Goal: Use online tool/utility: Utilize a website feature to perform a specific function

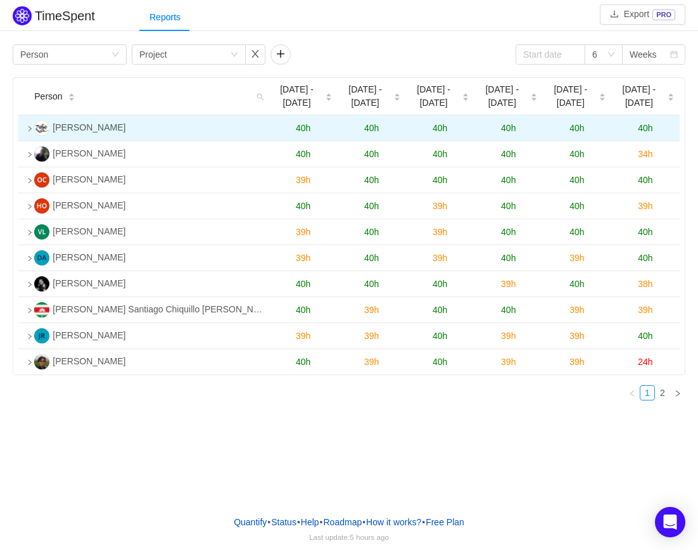
click at [28, 131] on icon "icon: right" at bounding box center [29, 128] width 3 height 5
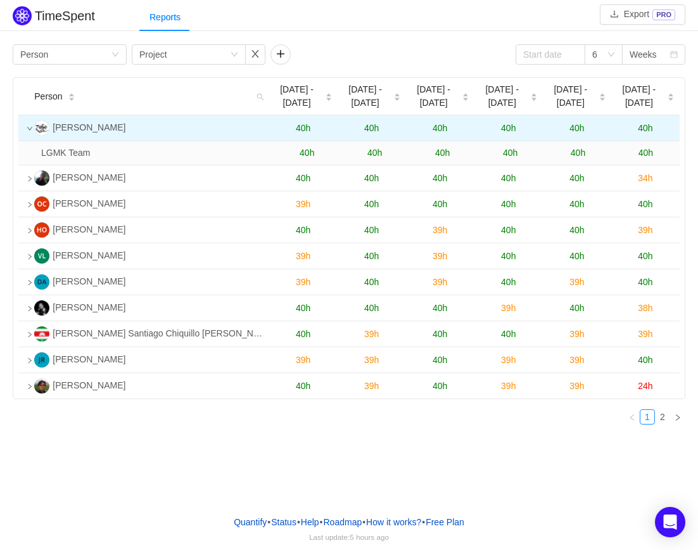
click at [28, 131] on icon "icon: down" at bounding box center [30, 128] width 6 height 6
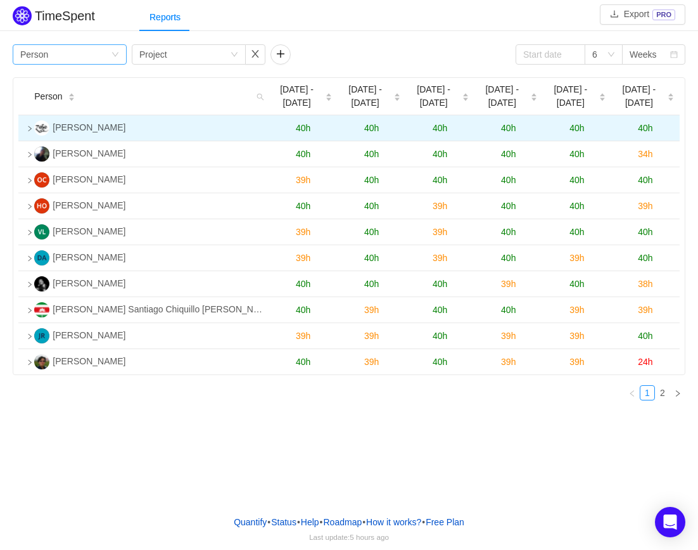
click at [102, 59] on div "Group by Person" at bounding box center [65, 54] width 91 height 19
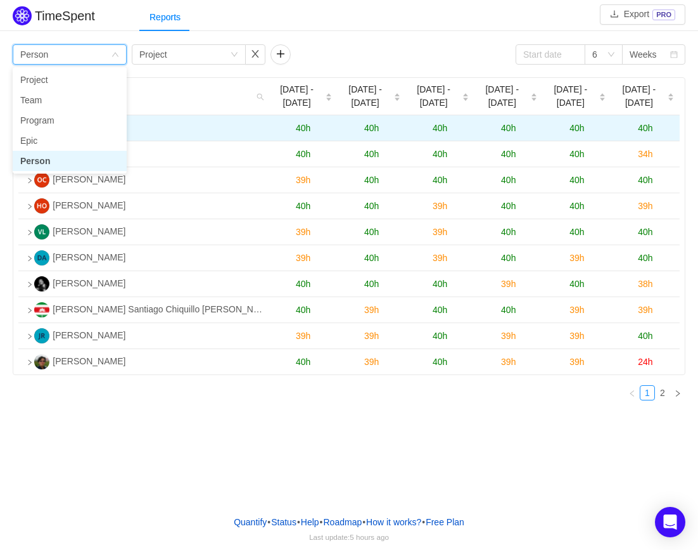
click at [64, 160] on li "Person" at bounding box center [70, 161] width 114 height 20
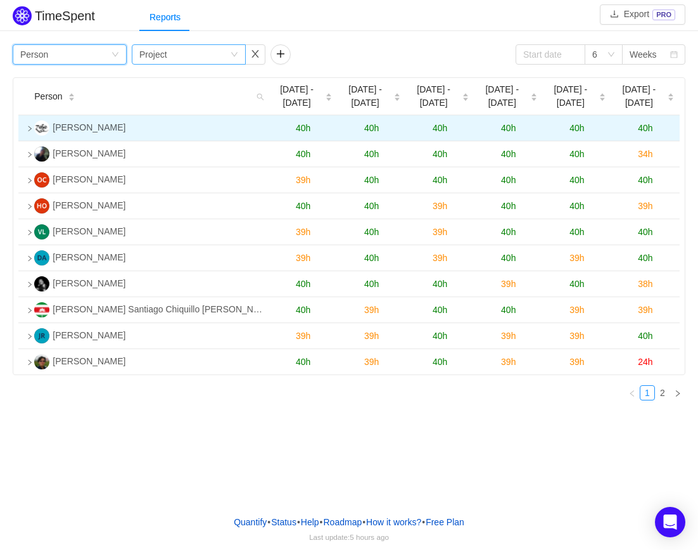
click at [167, 58] on div "Group by Project" at bounding box center [184, 54] width 91 height 19
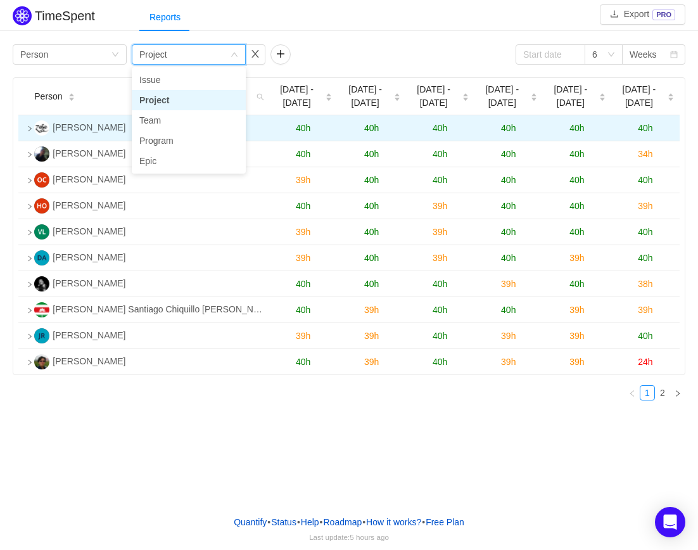
click at [160, 99] on li "Project" at bounding box center [189, 100] width 114 height 20
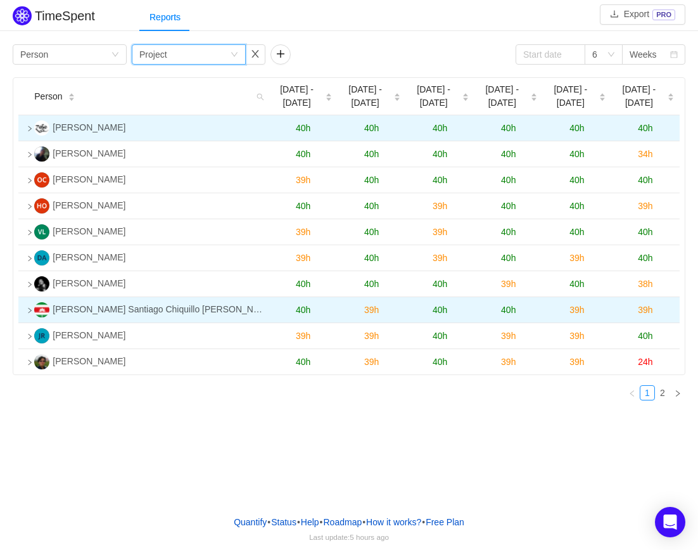
click at [441, 312] on span "40h" at bounding box center [439, 310] width 15 height 10
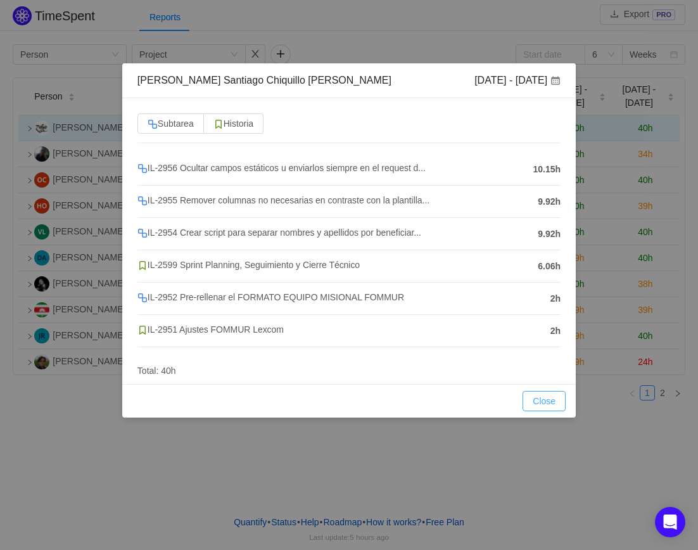
click at [550, 396] on button "Close" at bounding box center [543, 401] width 43 height 20
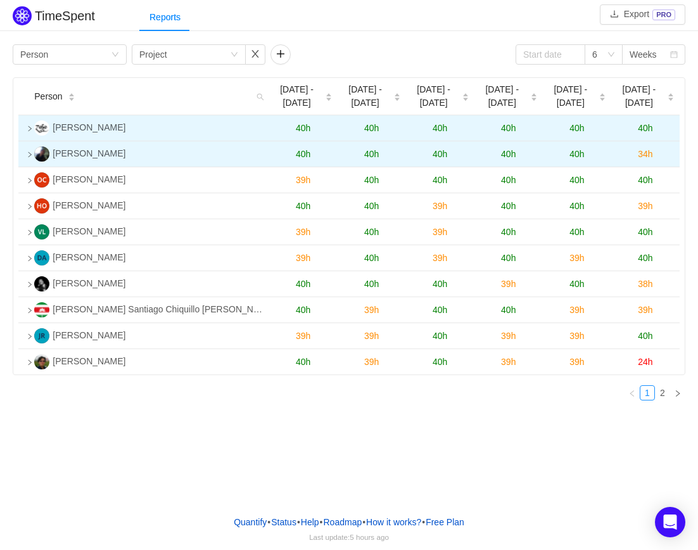
click at [27, 159] on td at bounding box center [23, 154] width 11 height 26
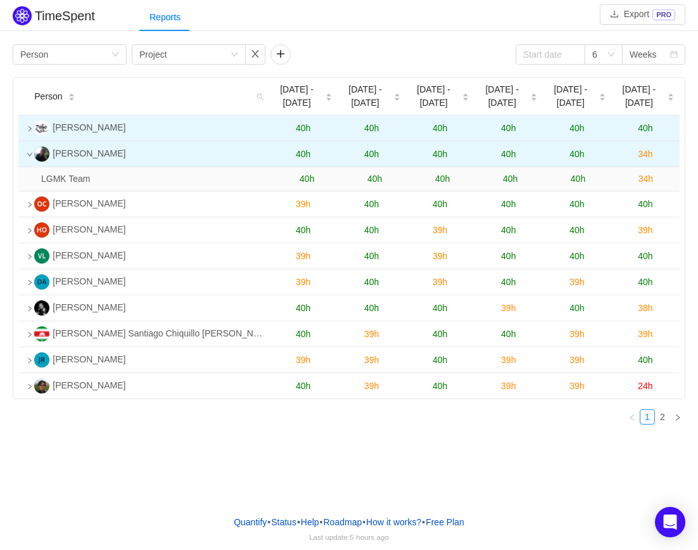
click at [27, 158] on icon "icon: down" at bounding box center [30, 154] width 6 height 6
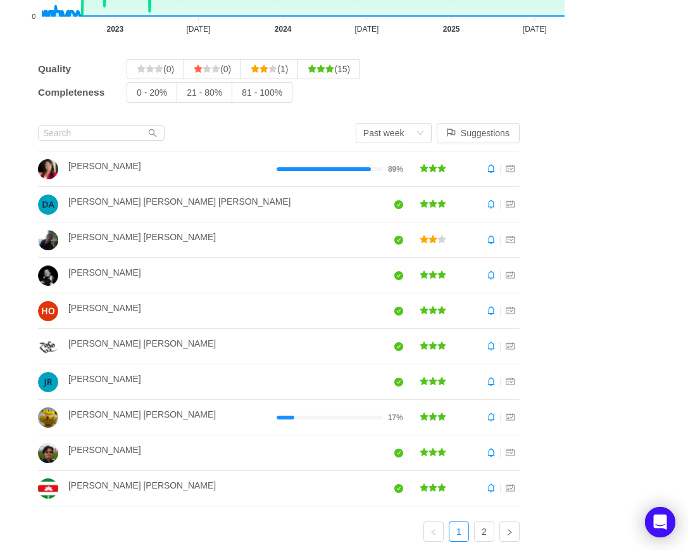
scroll to position [172, 0]
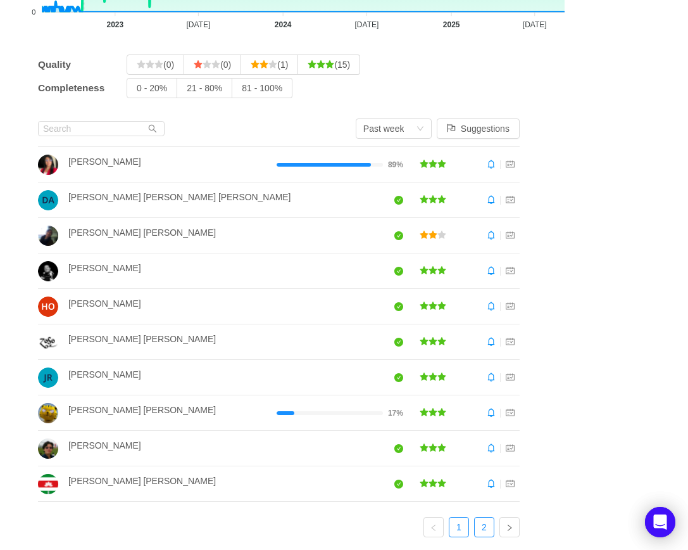
click at [488, 521] on link "2" at bounding box center [484, 526] width 19 height 19
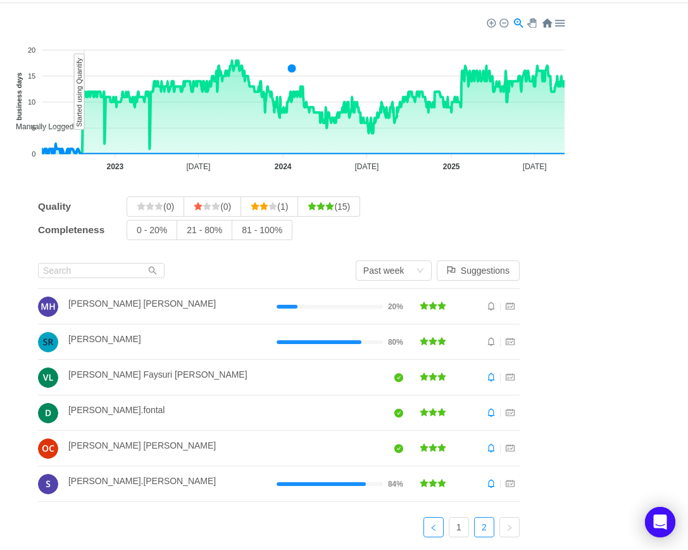
click at [438, 527] on icon "icon: left" at bounding box center [434, 528] width 8 height 8
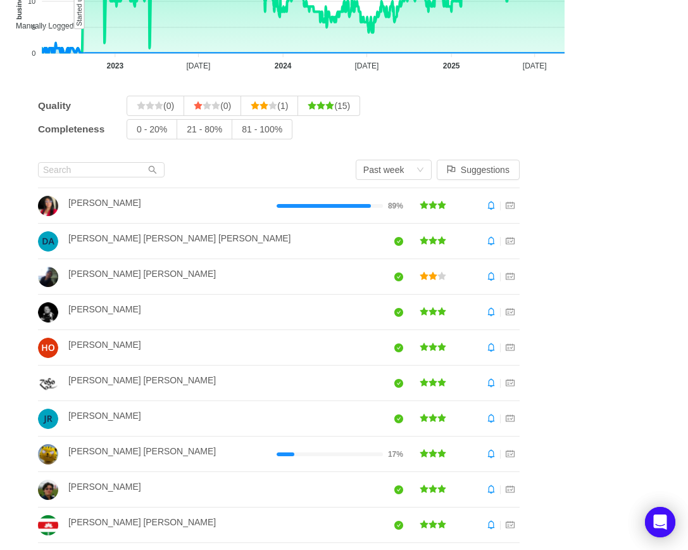
scroll to position [109, 0]
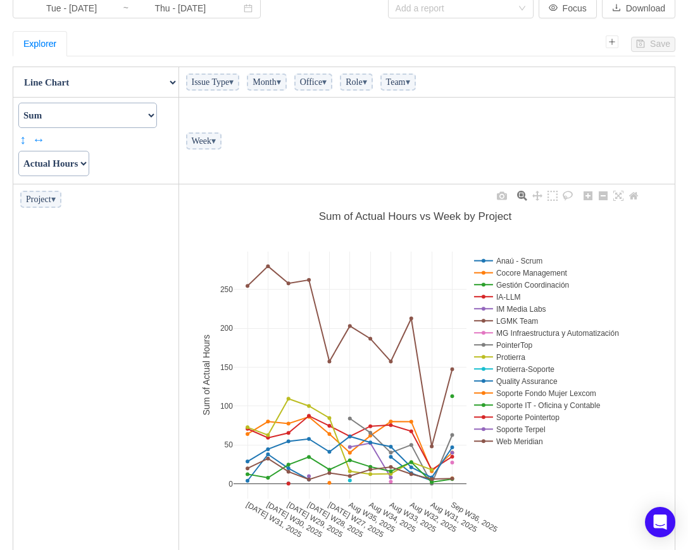
scroll to position [96, 0]
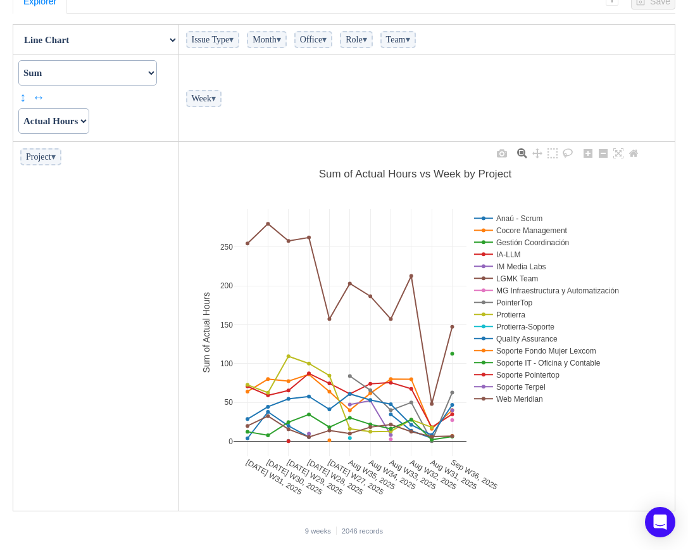
click at [648, 467] on div "[DATE] W31, [DATE] W30, [DATE] W29, [DATE] W28, [DATE] W27, [DATE] W35, [DATE] …" at bounding box center [415, 326] width 465 height 361
click at [89, 120] on select "Actual Hours Issue Key Issue Type Team Office Role Cycle Time Person Week Month" at bounding box center [53, 120] width 71 height 25
click at [123, 79] on select "Count Count Unique Values List Unique Values Sum Integer Sum Average Median Sam…" at bounding box center [87, 72] width 139 height 25
select select "Count"
click at [18, 85] on select "Count Count Unique Values List Unique Values Sum Integer Sum Average Median Sam…" at bounding box center [87, 72] width 139 height 25
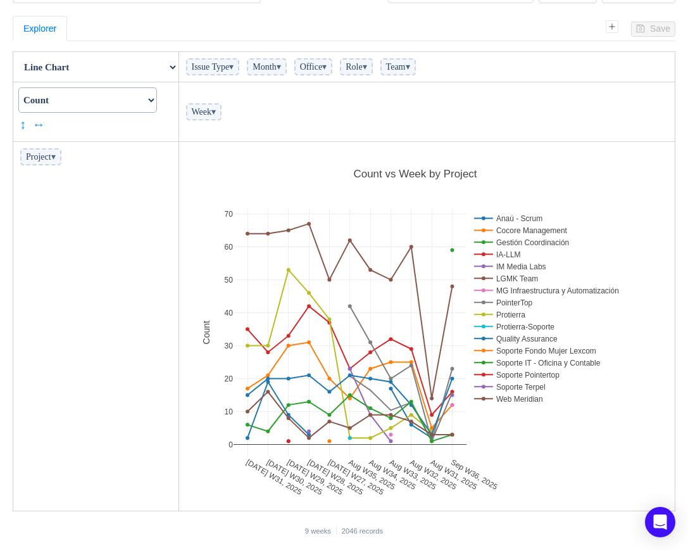
scroll to position [361, 468]
click at [46, 163] on span "Project ▾" at bounding box center [40, 156] width 41 height 17
click at [53, 156] on span "Project ▾" at bounding box center [40, 156] width 41 height 17
click at [56, 156] on span "▾" at bounding box center [53, 156] width 4 height 9
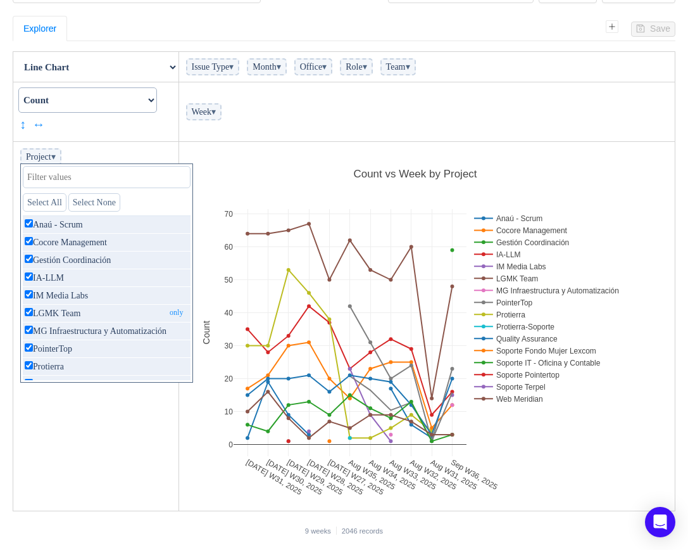
click at [27, 314] on input "checkbox" at bounding box center [29, 312] width 8 height 8
checkbox input "false"
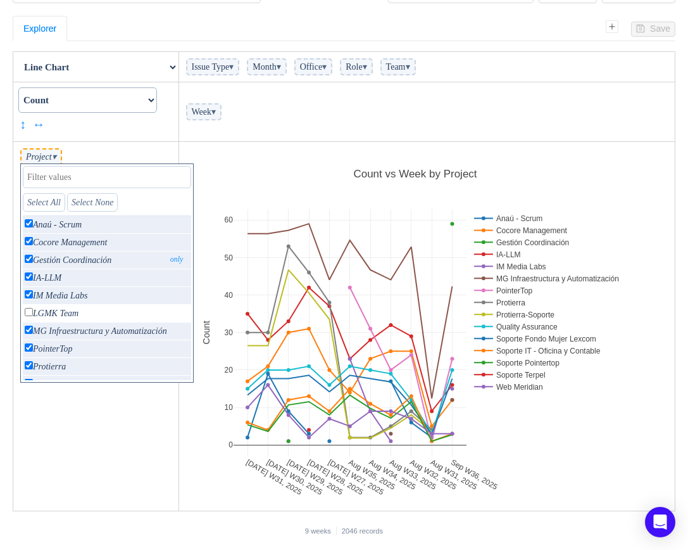
click at [28, 258] on input "checkbox" at bounding box center [29, 259] width 8 height 8
checkbox input "false"
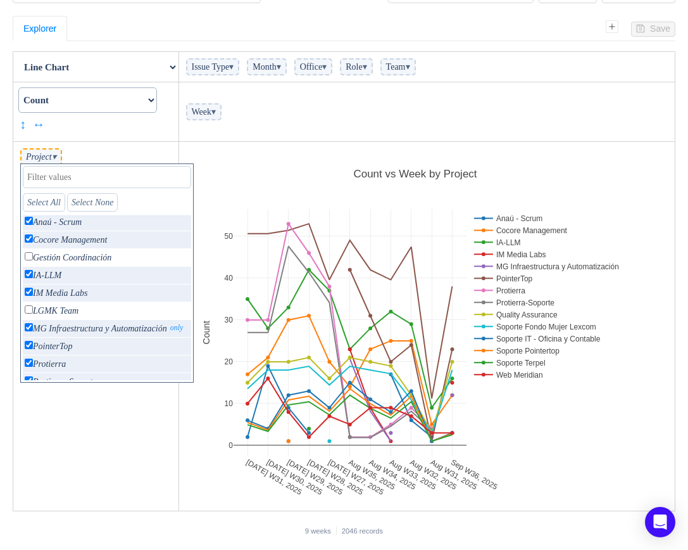
scroll to position [0, 0]
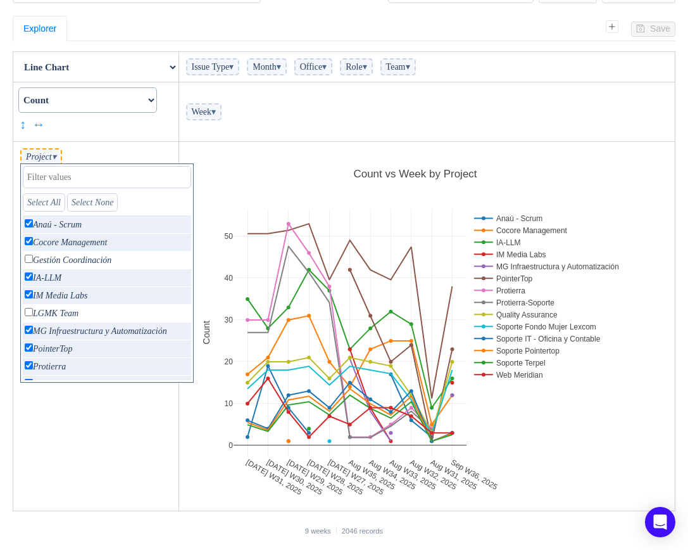
click at [52, 98] on select "Count Count Unique Values List Unique Values Sum Integer Sum Average Median Sam…" at bounding box center [87, 99] width 139 height 25
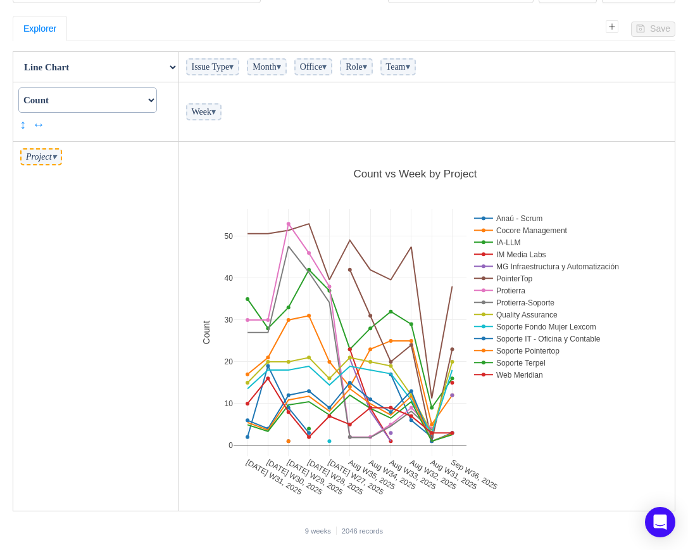
select select "Sum"
click at [18, 87] on select "Count Count Unique Values List Unique Values Sum Integer Sum Average Median Sam…" at bounding box center [87, 99] width 139 height 25
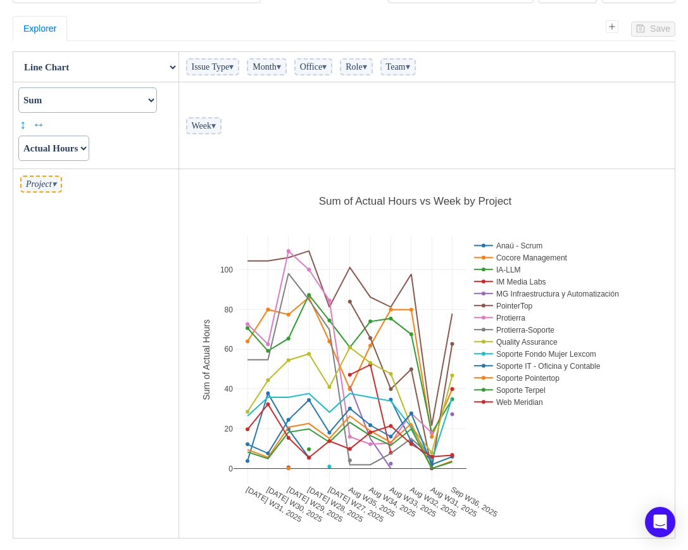
click at [89, 154] on select "Actual Hours Issue Key Issue Type Team Office Role Cycle Time Person Week Month" at bounding box center [53, 147] width 71 height 25
click at [18, 135] on select "Actual Hours Issue Key Issue Type Team Office Role Cycle Time Person Week Month" at bounding box center [53, 147] width 71 height 25
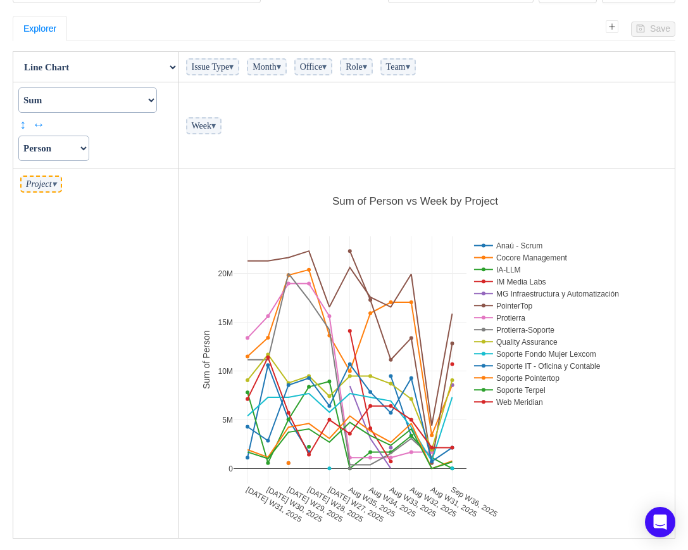
click at [89, 145] on select "Actual Hours Issue Key Issue Type Team Office Role Cycle Time Person Week Month" at bounding box center [53, 147] width 71 height 25
click at [18, 135] on select "Actual Hours Issue Key Issue Type Team Office Role Cycle Time Person Week Month" at bounding box center [53, 147] width 71 height 25
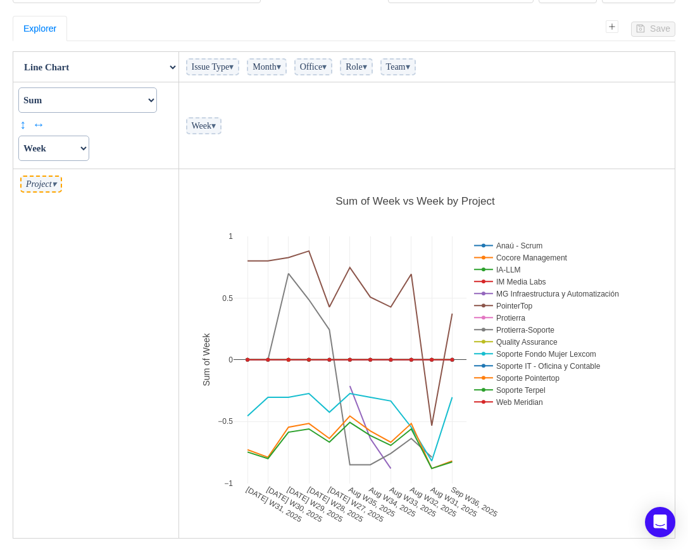
click at [89, 149] on select "Actual Hours Issue Key Issue Type Team Office Role Cycle Time Person Week Month" at bounding box center [53, 147] width 71 height 25
click at [18, 135] on select "Actual Hours Issue Key Issue Type Team Office Role Cycle Time Person Week Month" at bounding box center [53, 147] width 71 height 25
click at [75, 153] on select "Actual Hours Issue Key Issue Type Team Office Role Cycle Time Person Week Month" at bounding box center [53, 147] width 71 height 25
select select "Actual Hours"
click at [18, 135] on select "Actual Hours Issue Key Issue Type Team Office Role Cycle Time Person Week Month" at bounding box center [53, 147] width 71 height 25
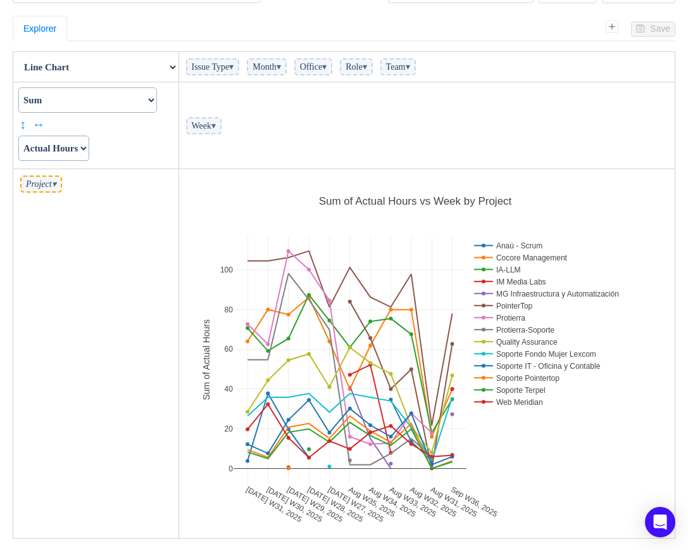
click at [216, 129] on span "▾" at bounding box center [213, 125] width 4 height 9
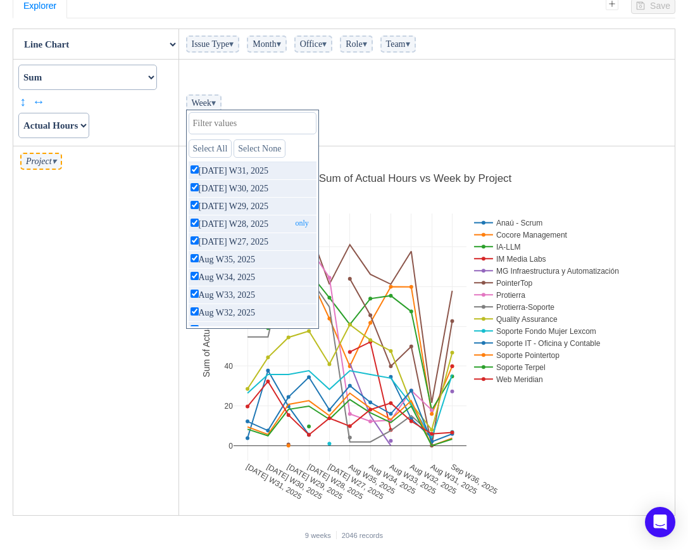
scroll to position [96, 0]
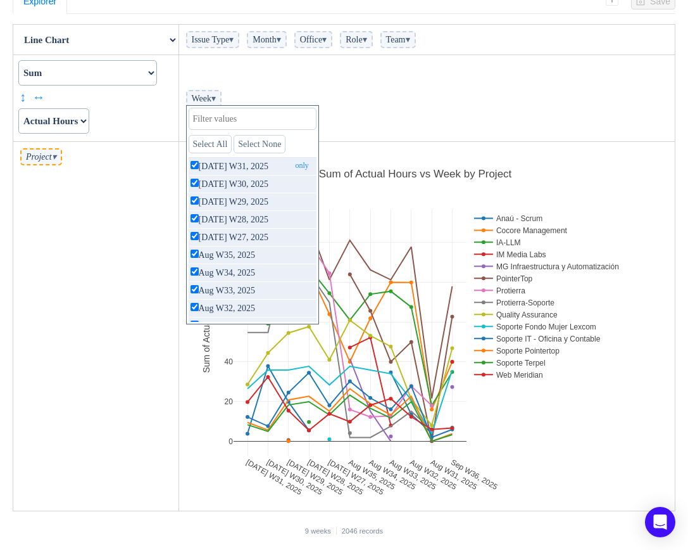
click at [199, 162] on input "checkbox" at bounding box center [195, 165] width 8 height 8
checkbox input "false"
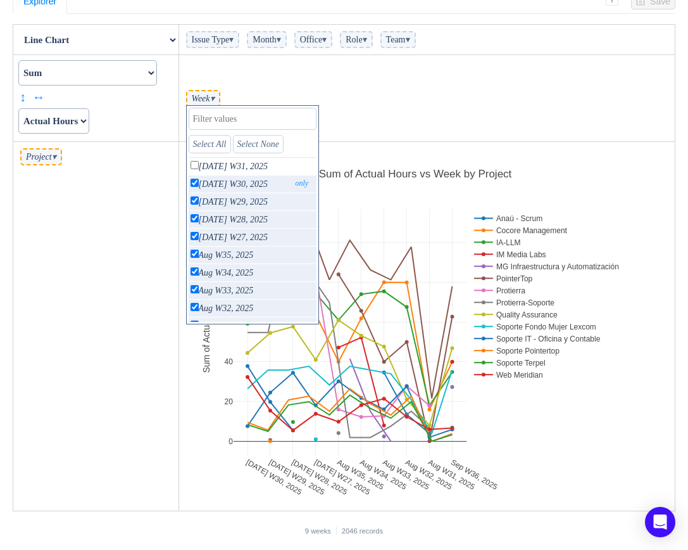
click at [199, 183] on input "checkbox" at bounding box center [195, 183] width 8 height 8
checkbox input "false"
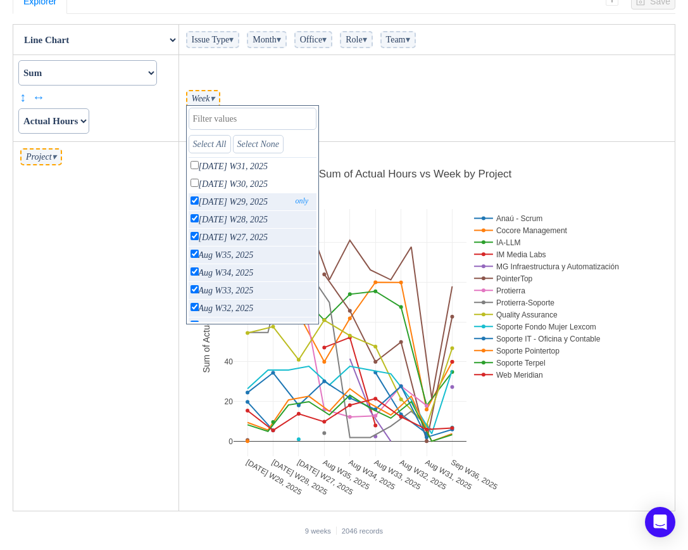
click at [199, 197] on input "checkbox" at bounding box center [195, 200] width 8 height 8
checkbox input "false"
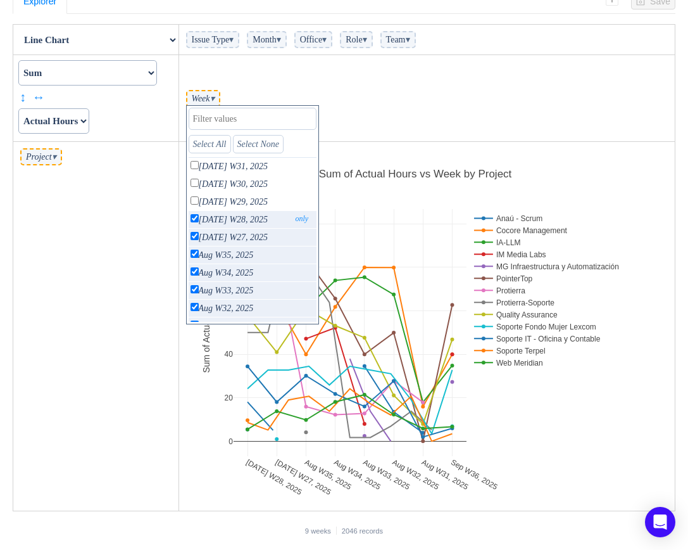
click at [199, 221] on input "checkbox" at bounding box center [195, 218] width 8 height 8
checkbox input "false"
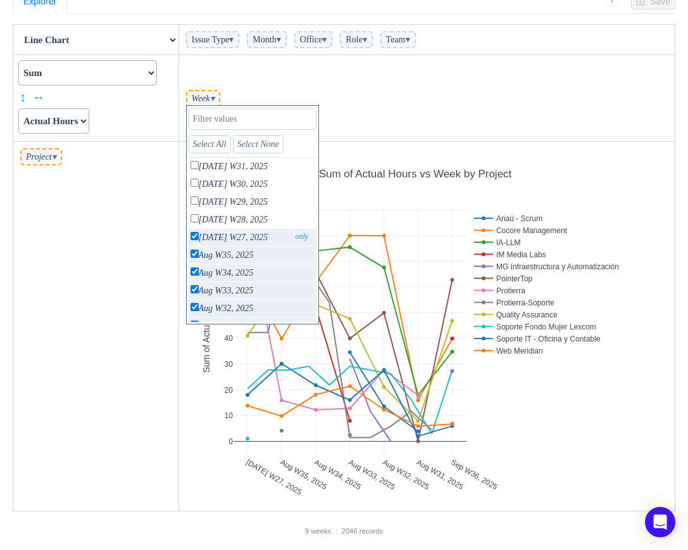
click at [199, 235] on input "checkbox" at bounding box center [195, 236] width 8 height 8
checkbox input "false"
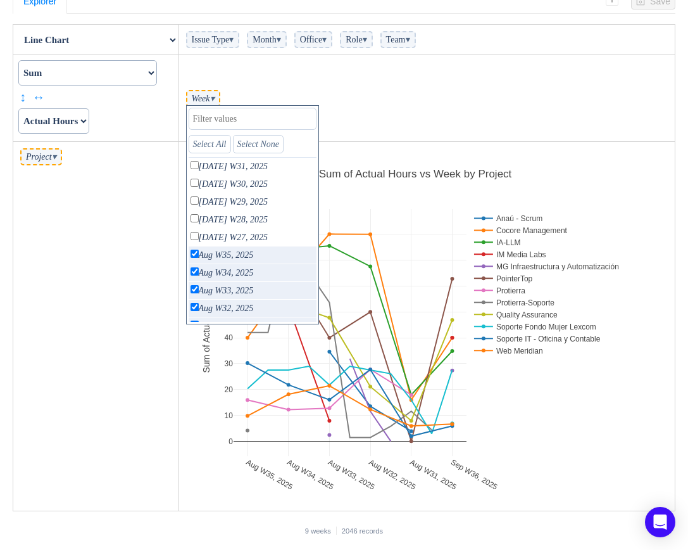
click at [403, 123] on td "Week ▾ Select All Select None [DATE] W31, 2025 only [DATE] W30, 2025 only [DATE…" at bounding box center [427, 98] width 497 height 87
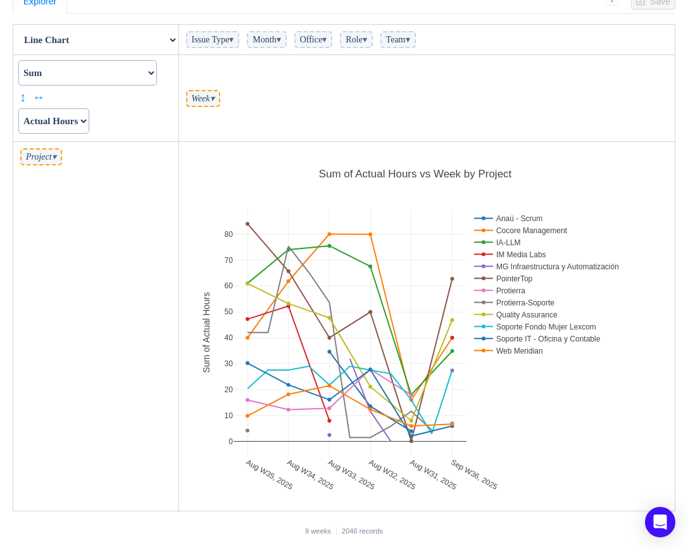
click at [220, 91] on span "Week ▾" at bounding box center [203, 98] width 34 height 17
click at [215, 98] on span "▾" at bounding box center [212, 98] width 4 height 9
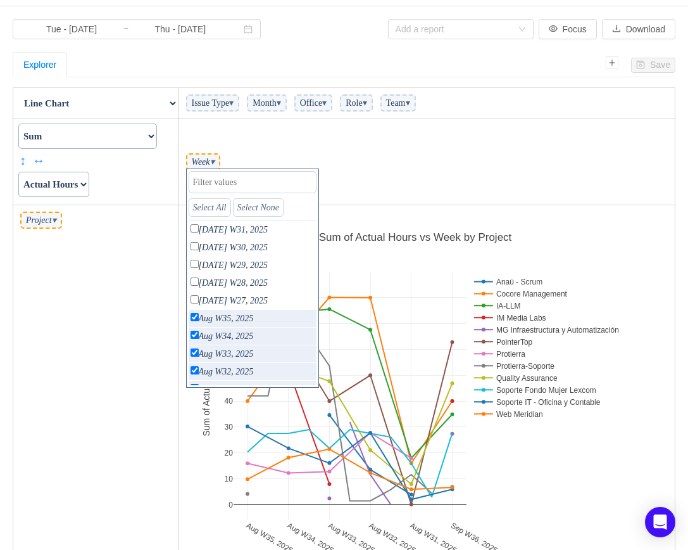
scroll to position [31, 0]
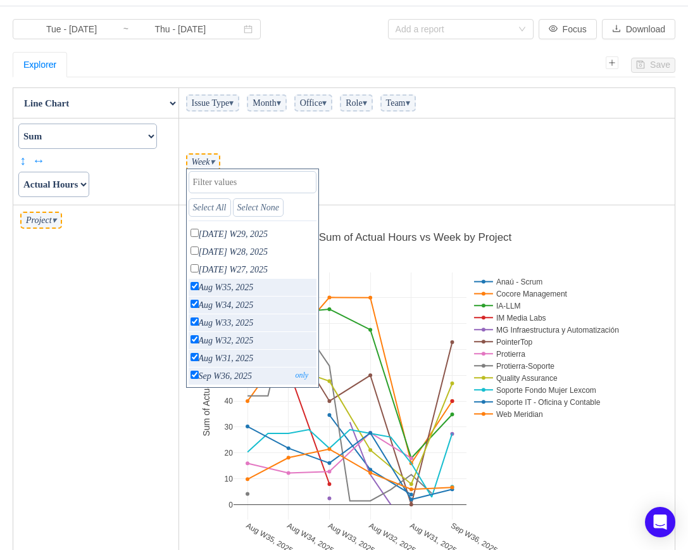
click at [199, 374] on input "checkbox" at bounding box center [195, 374] width 8 height 8
checkbox input "false"
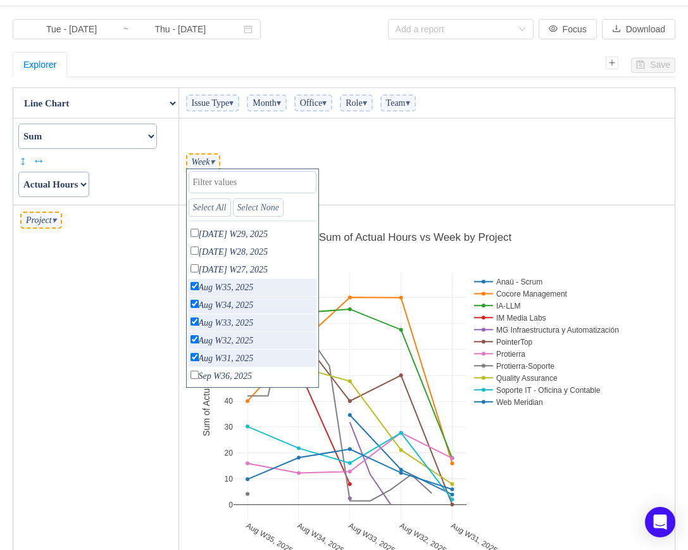
click at [455, 181] on td "Week ▾ Select All Select None [DATE] W31, 2025 only [DATE] W30, 2025 only [DATE…" at bounding box center [427, 161] width 497 height 87
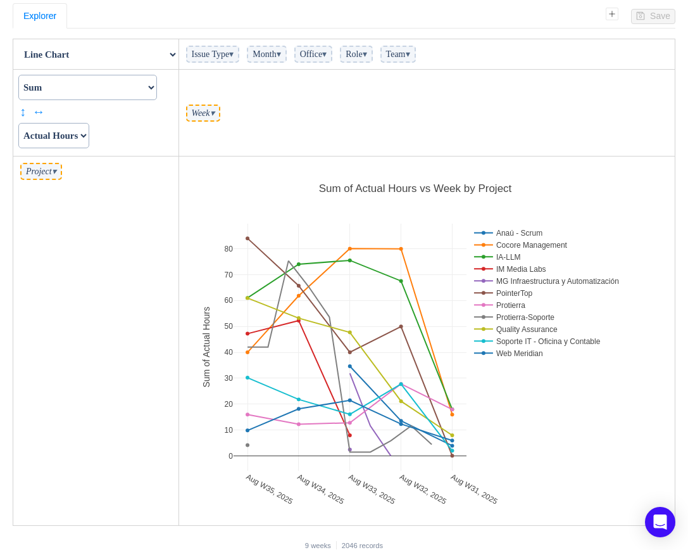
scroll to position [84, 0]
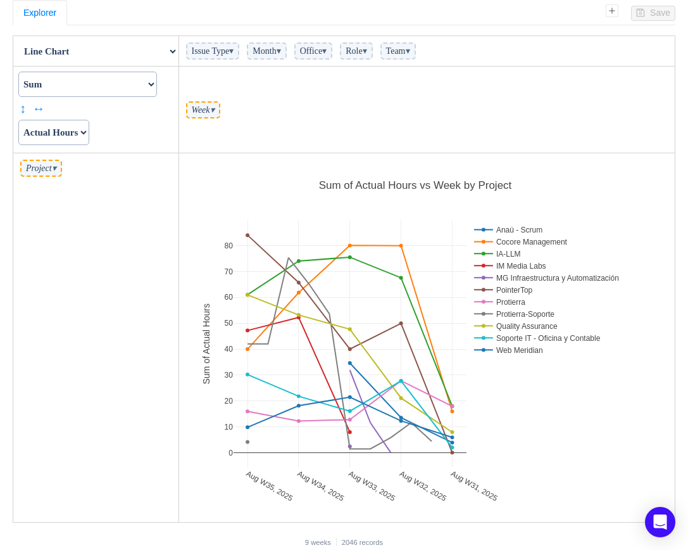
click at [157, 501] on td "Project ▾" at bounding box center [96, 337] width 166 height 369
click at [239, 54] on span "Issue Type ▾" at bounding box center [213, 50] width 54 height 17
click at [240, 49] on span "Issue Type ▾" at bounding box center [213, 50] width 54 height 17
click at [240, 51] on span "Issue Type ▾" at bounding box center [213, 50] width 54 height 17
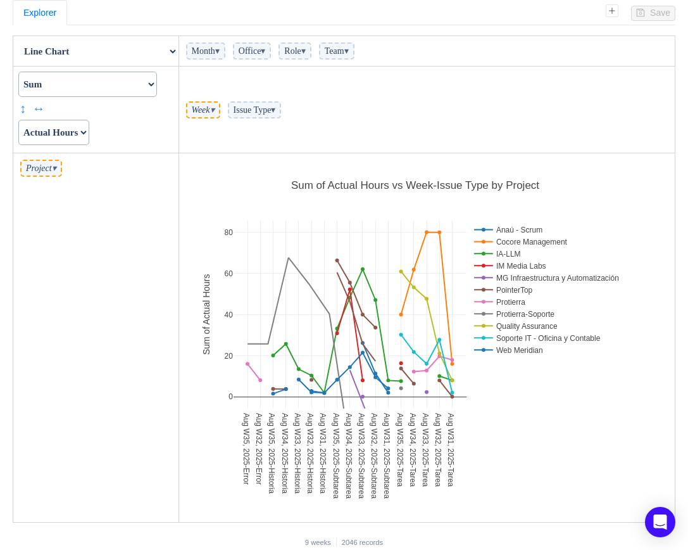
click at [275, 109] on span "▾" at bounding box center [273, 109] width 4 height 9
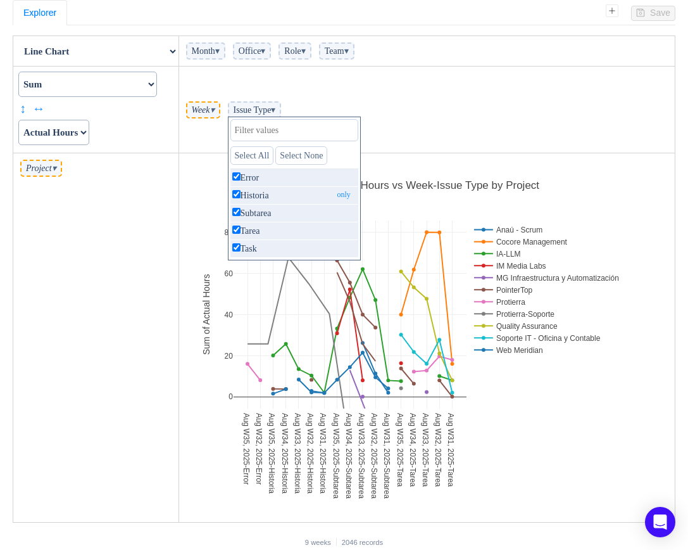
click at [241, 193] on input "checkbox" at bounding box center [236, 194] width 8 height 8
checkbox input "false"
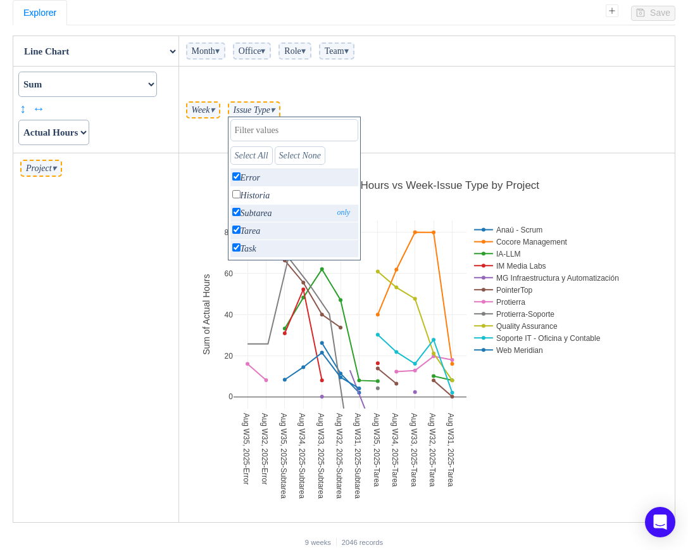
click at [241, 210] on input "checkbox" at bounding box center [236, 212] width 8 height 8
checkbox input "false"
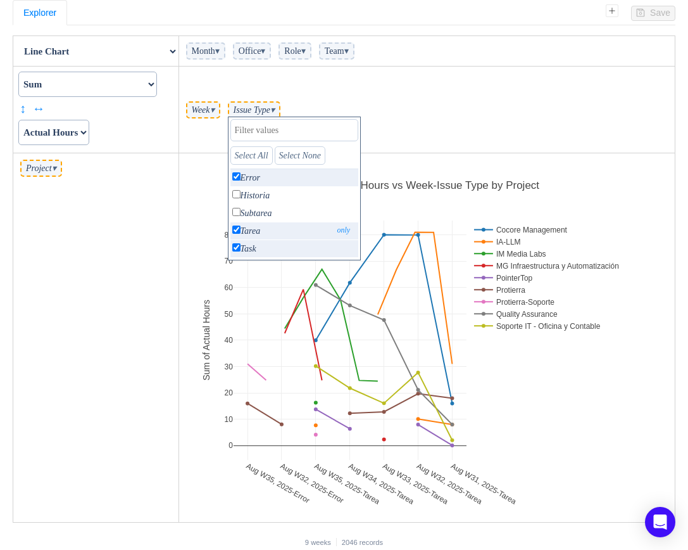
click at [241, 233] on input "checkbox" at bounding box center [236, 229] width 8 height 8
checkbox input "false"
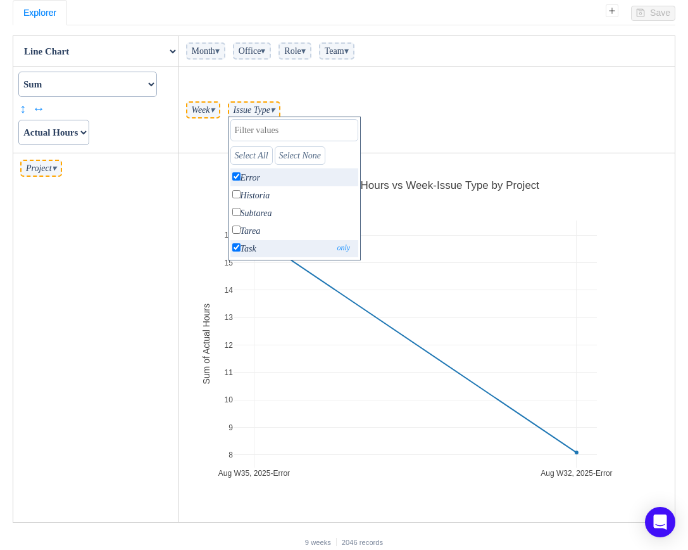
click at [241, 249] on input "checkbox" at bounding box center [236, 247] width 8 height 8
checkbox input "false"
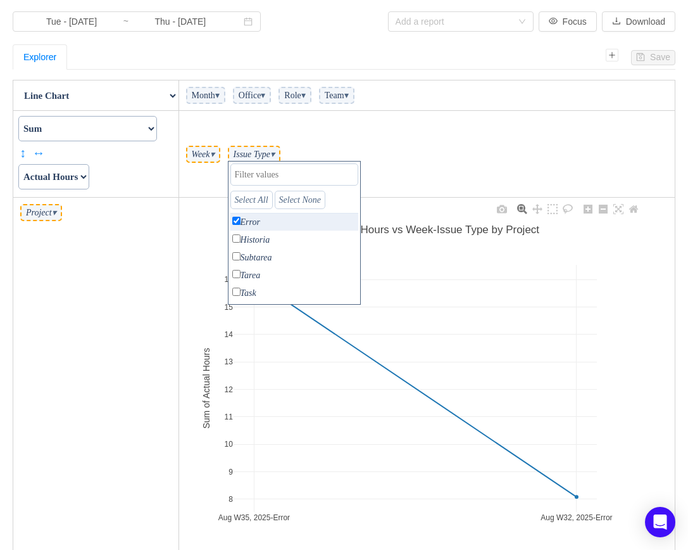
scroll to position [0, 0]
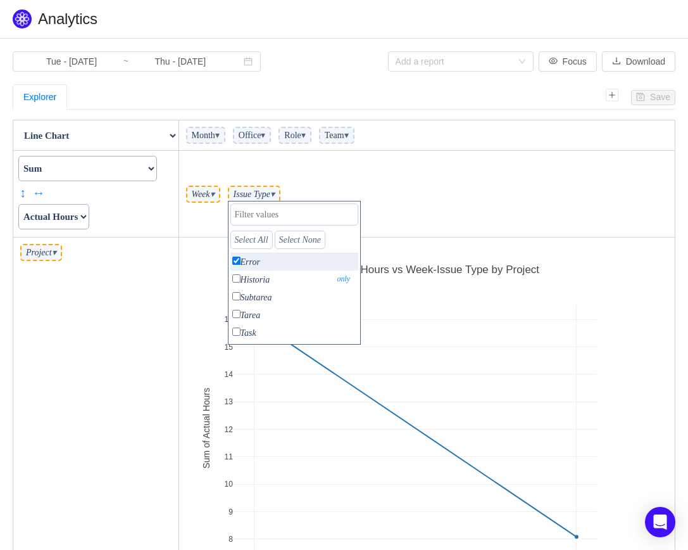
click at [241, 275] on input "checkbox" at bounding box center [236, 278] width 8 height 8
checkbox input "true"
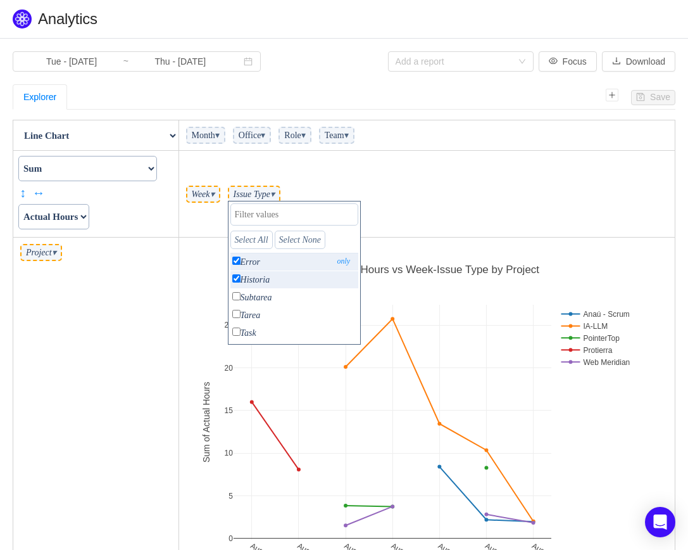
click at [241, 260] on input "checkbox" at bounding box center [236, 260] width 8 height 8
checkbox input "false"
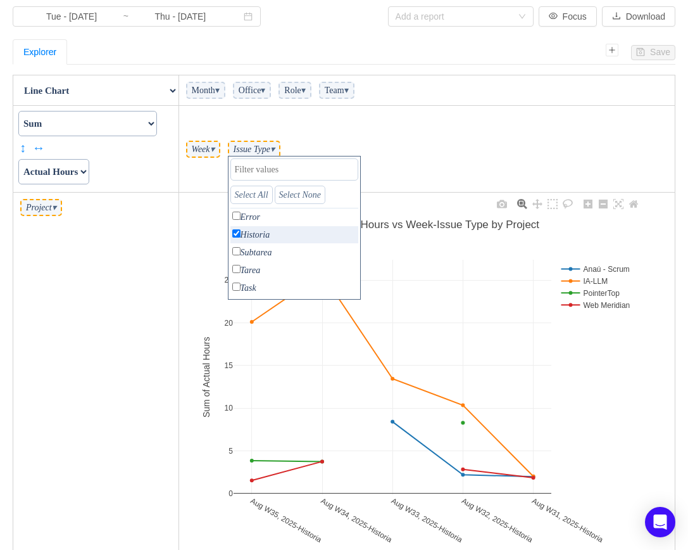
scroll to position [96, 0]
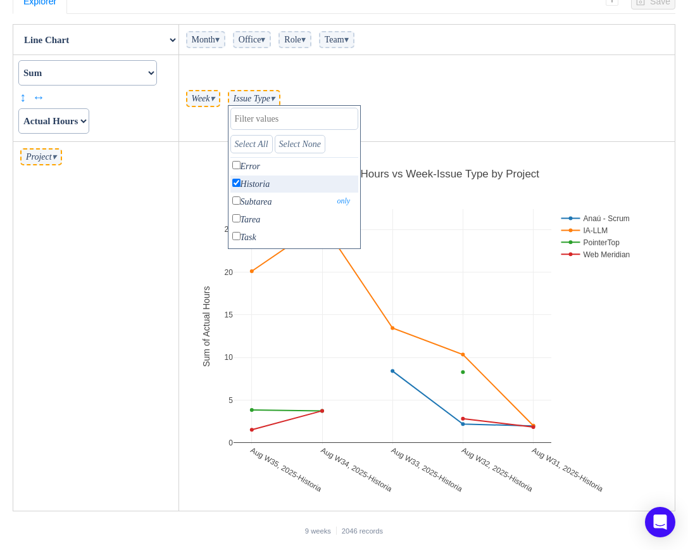
click at [241, 197] on input "checkbox" at bounding box center [236, 200] width 8 height 8
checkbox input "true"
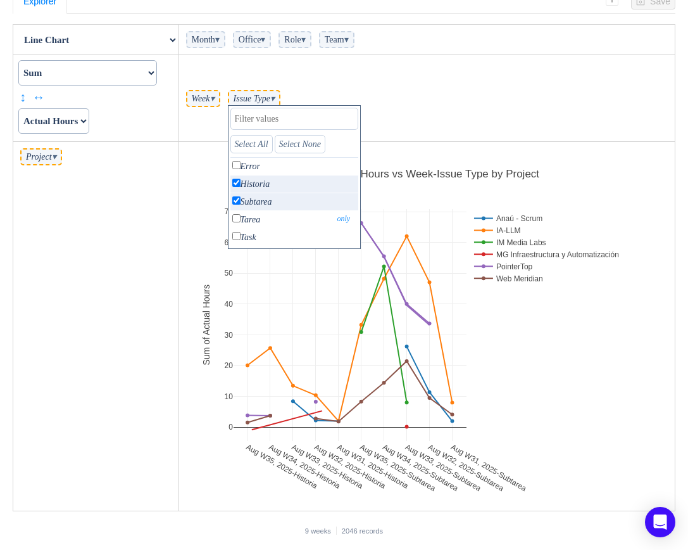
drag, startPoint x: 269, startPoint y: 215, endPoint x: 263, endPoint y: 239, distance: 24.7
click at [241, 216] on input "checkbox" at bounding box center [236, 218] width 8 height 8
checkbox input "true"
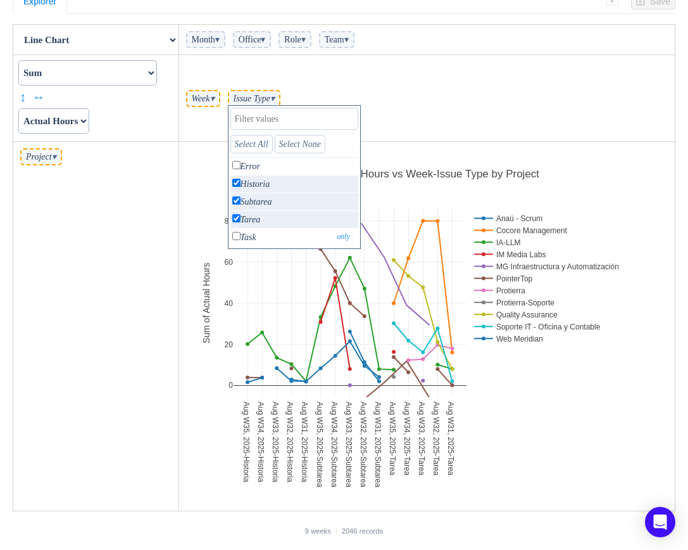
click at [264, 235] on p "Task only" at bounding box center [294, 237] width 128 height 17
checkbox input "true"
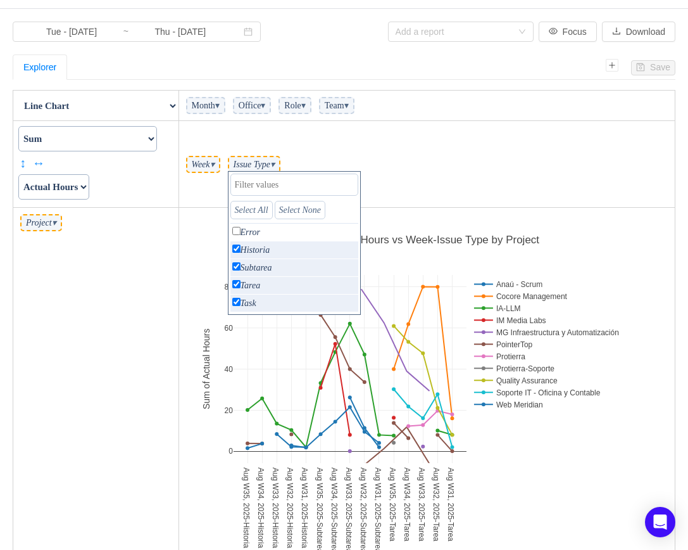
scroll to position [0, 0]
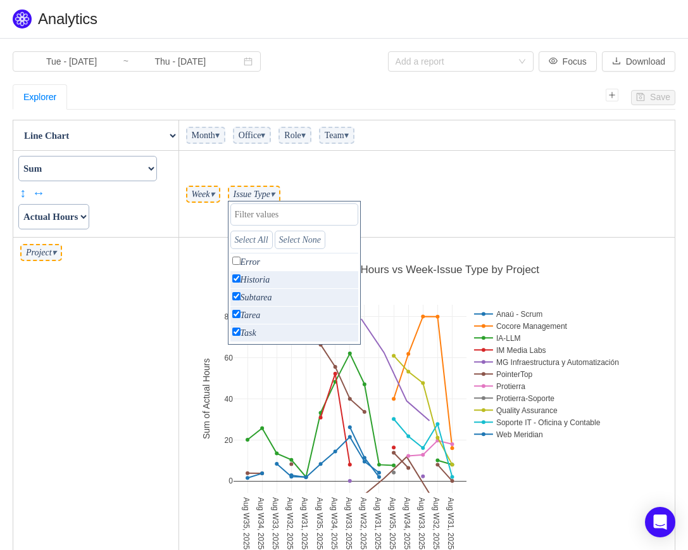
click at [479, 179] on td "Week ▾ Issue Type ▾ Select All Select None Error only Historia only Subtarea on…" at bounding box center [427, 194] width 497 height 87
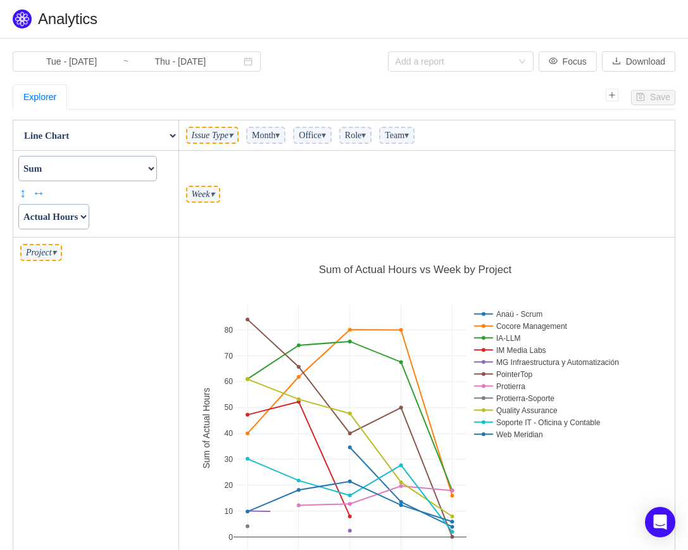
click at [369, 206] on td "Week ▾" at bounding box center [427, 194] width 497 height 87
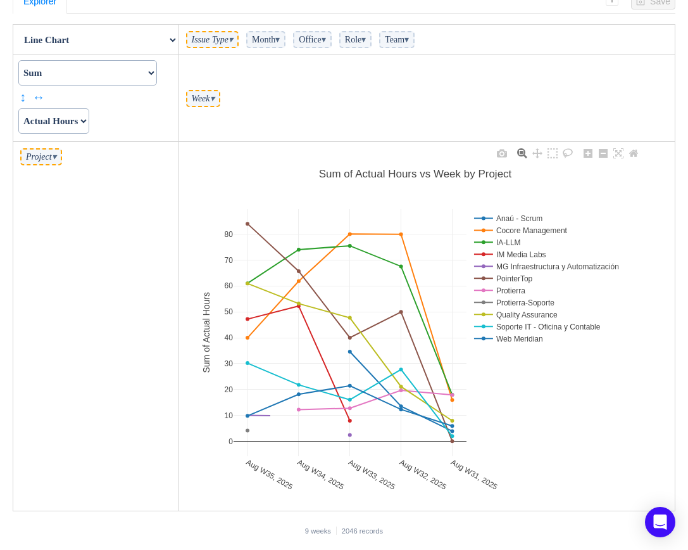
scroll to position [32, 0]
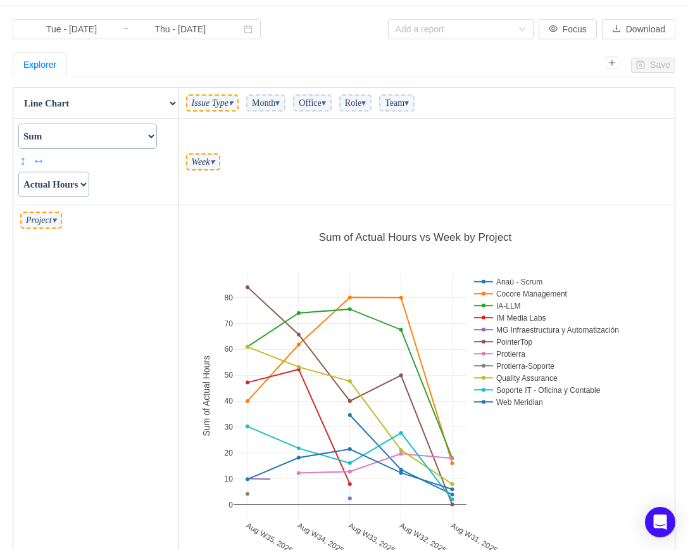
click at [56, 222] on span "▾" at bounding box center [54, 219] width 4 height 9
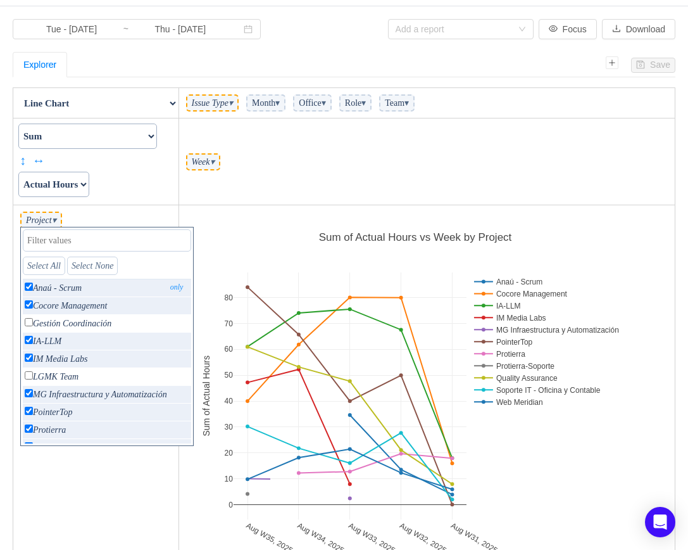
click at [28, 290] on input "checkbox" at bounding box center [29, 286] width 8 height 8
checkbox input "false"
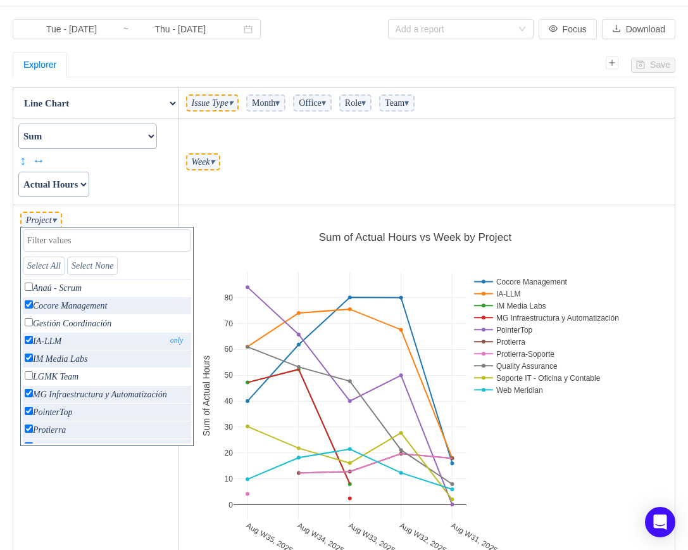
click at [25, 340] on input "checkbox" at bounding box center [29, 340] width 8 height 8
checkbox input "false"
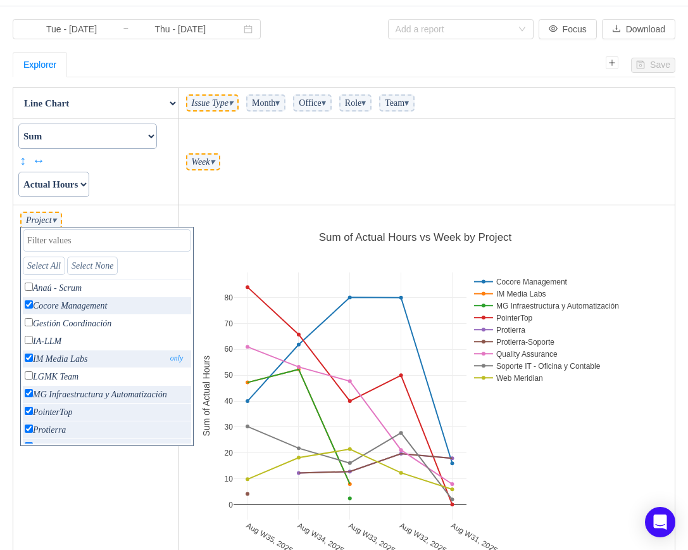
drag, startPoint x: 26, startPoint y: 356, endPoint x: 27, endPoint y: 367, distance: 10.2
click at [26, 357] on input "checkbox" at bounding box center [29, 357] width 8 height 8
checkbox input "false"
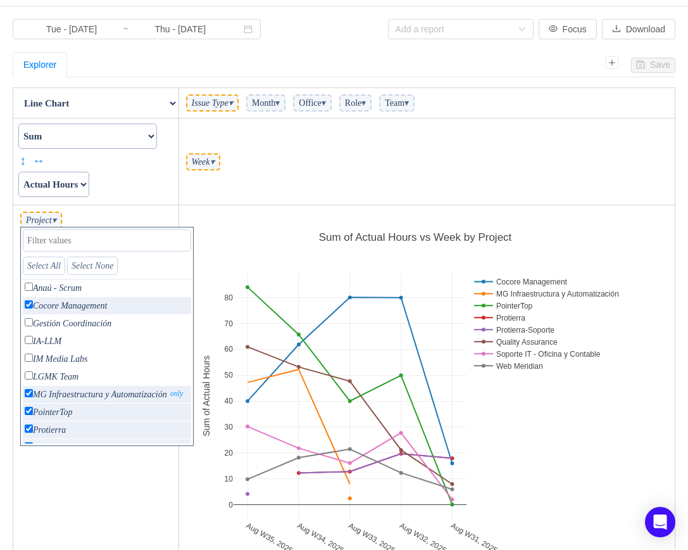
click at [27, 389] on p "MG Infraestructura y Automatización only" at bounding box center [107, 394] width 168 height 17
checkbox input "false"
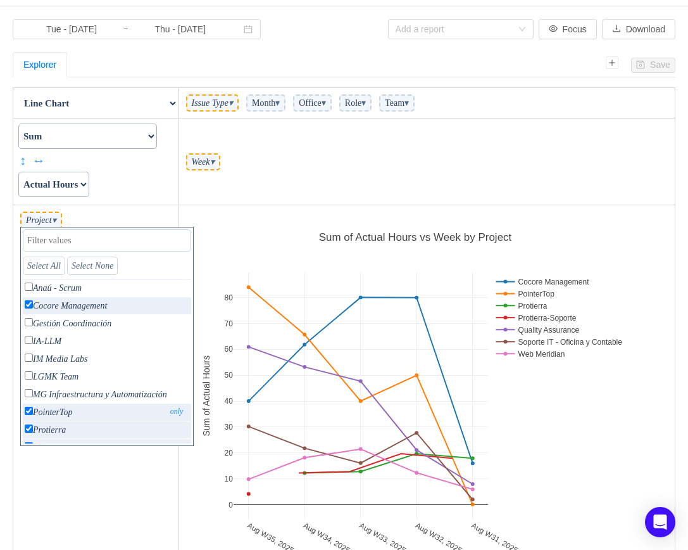
click at [30, 411] on input "checkbox" at bounding box center [29, 410] width 8 height 8
checkbox input "false"
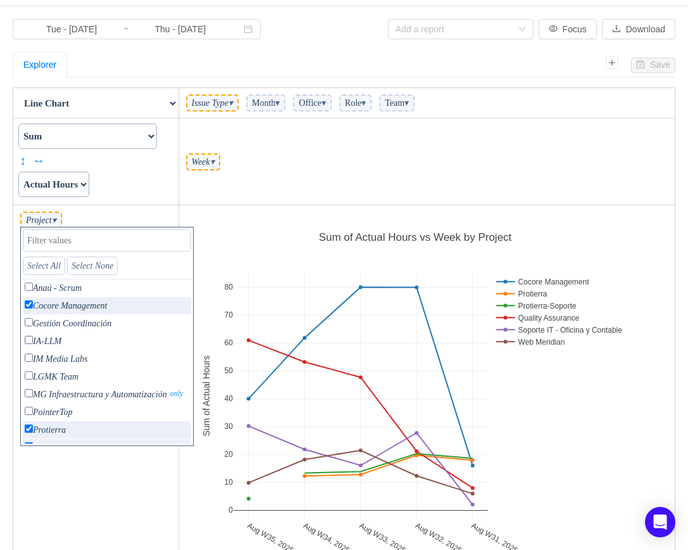
scroll to position [120, 0]
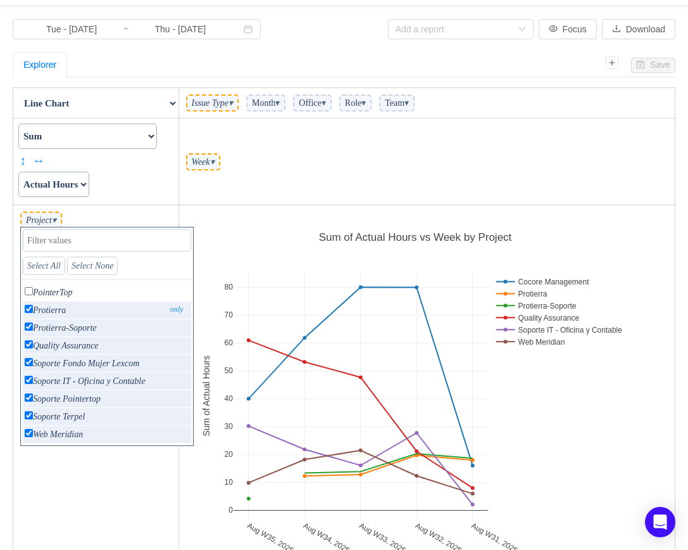
click at [28, 308] on input "checkbox" at bounding box center [29, 309] width 8 height 8
checkbox input "false"
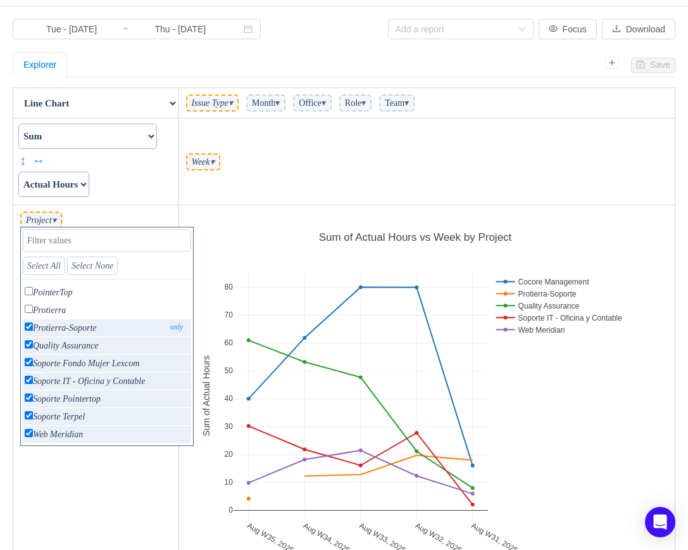
click at [28, 330] on input "checkbox" at bounding box center [29, 326] width 8 height 8
checkbox input "false"
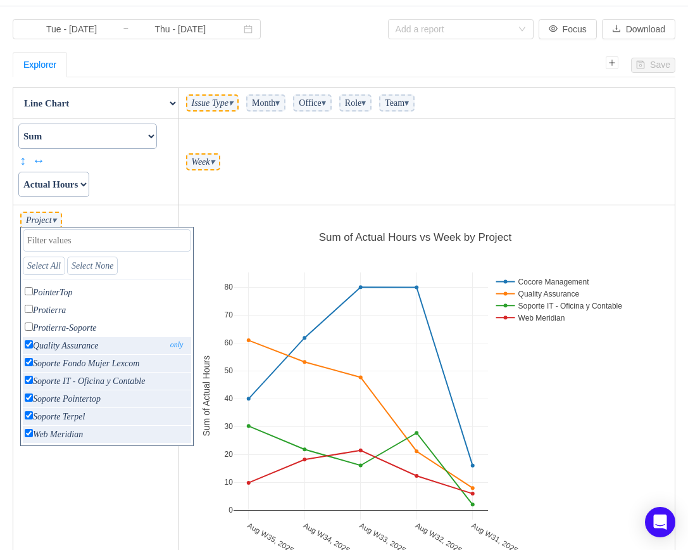
click at [31, 347] on input "checkbox" at bounding box center [29, 344] width 8 height 8
checkbox input "false"
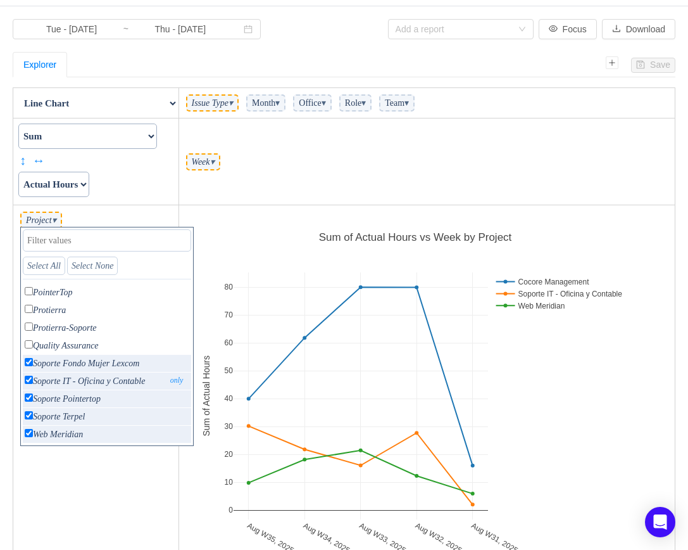
click at [27, 381] on input "checkbox" at bounding box center [29, 379] width 8 height 8
checkbox input "false"
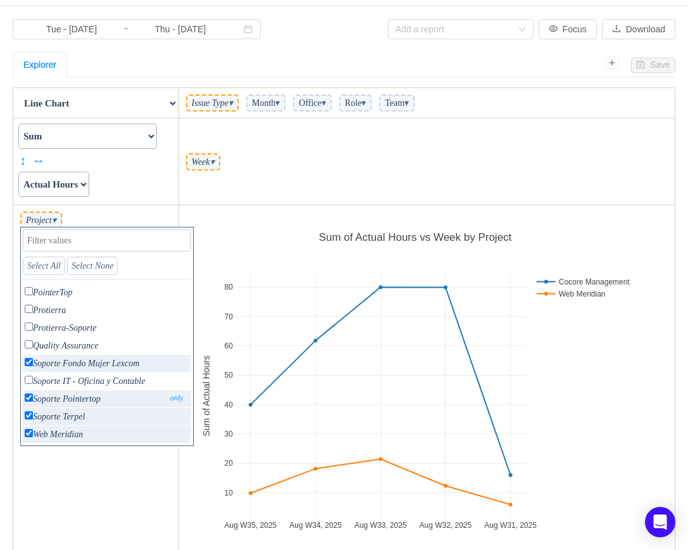
click at [27, 402] on p "Soporte Pointertop only" at bounding box center [107, 398] width 168 height 17
checkbox input "false"
click at [27, 412] on input "checkbox" at bounding box center [29, 415] width 8 height 8
checkbox input "false"
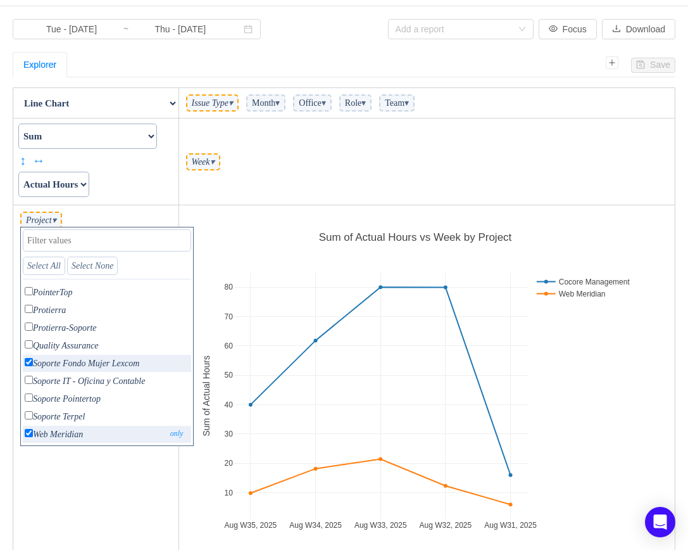
click at [27, 437] on input "checkbox" at bounding box center [29, 433] width 8 height 8
checkbox input "false"
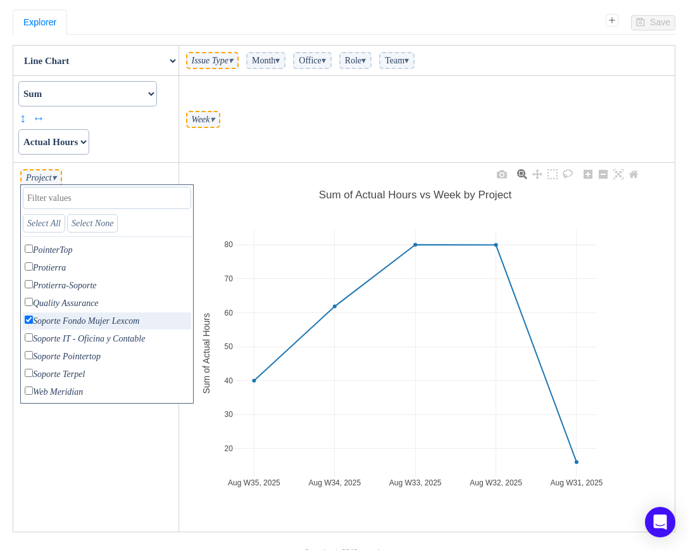
scroll to position [96, 0]
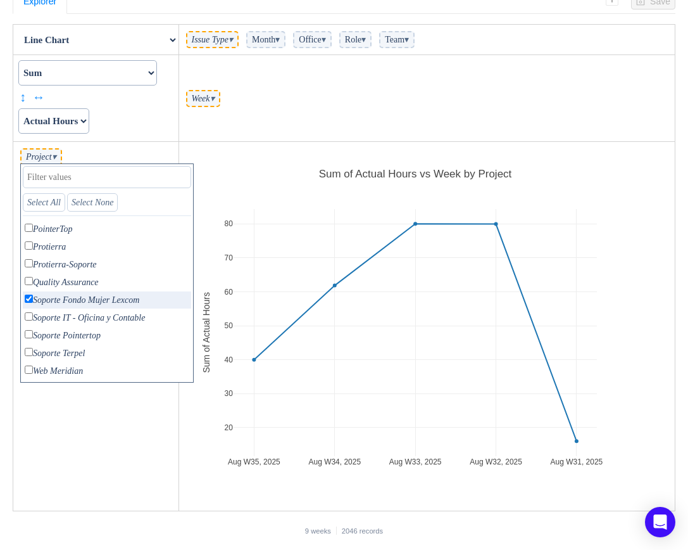
click at [215, 96] on span "▾" at bounding box center [212, 98] width 4 height 9
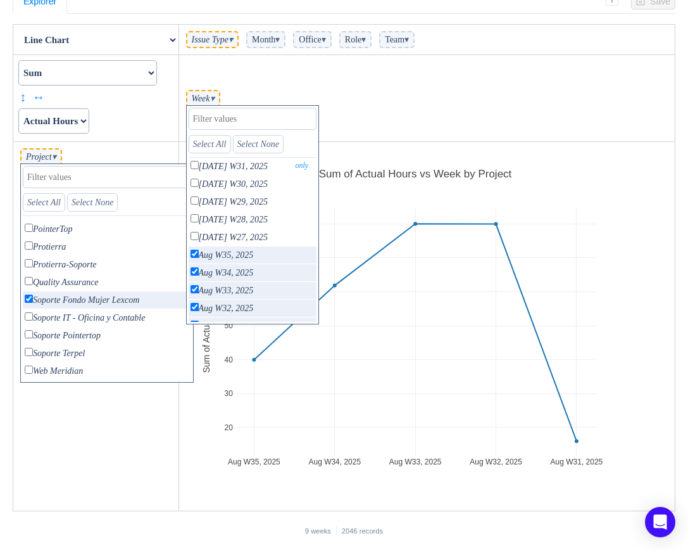
click at [215, 170] on p "[DATE] W31, 2025 only" at bounding box center [253, 166] width 128 height 17
checkbox input "true"
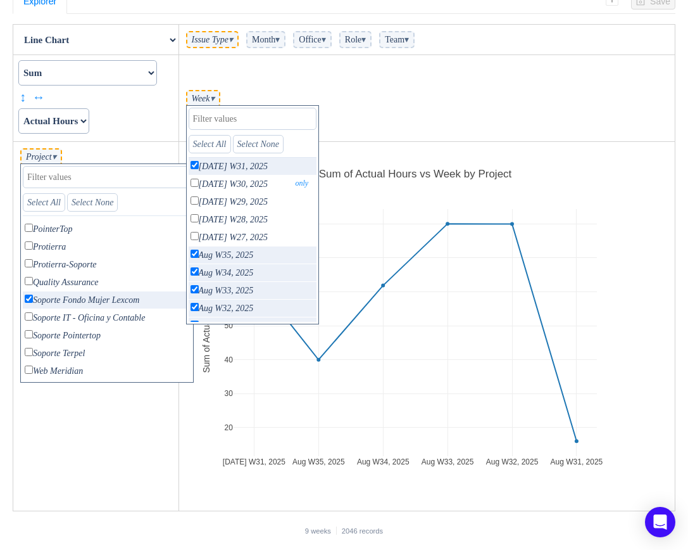
click at [215, 187] on p "[DATE] W30, 2025 only" at bounding box center [253, 183] width 128 height 17
checkbox input "true"
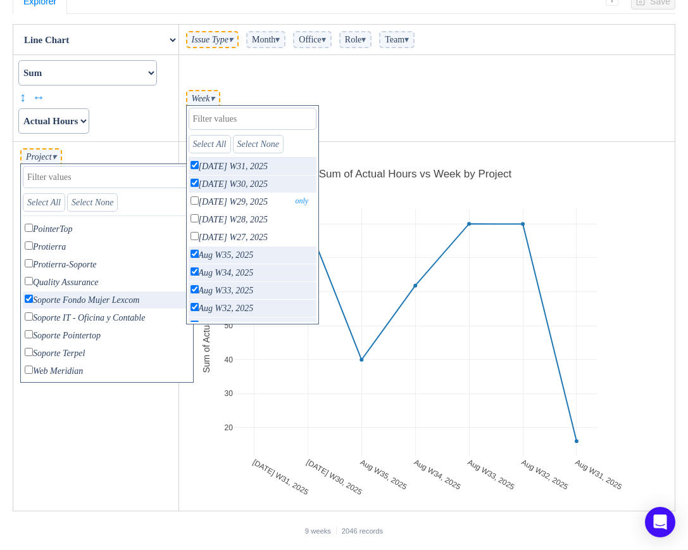
click at [199, 205] on input "checkbox" at bounding box center [195, 200] width 8 height 8
checkbox input "true"
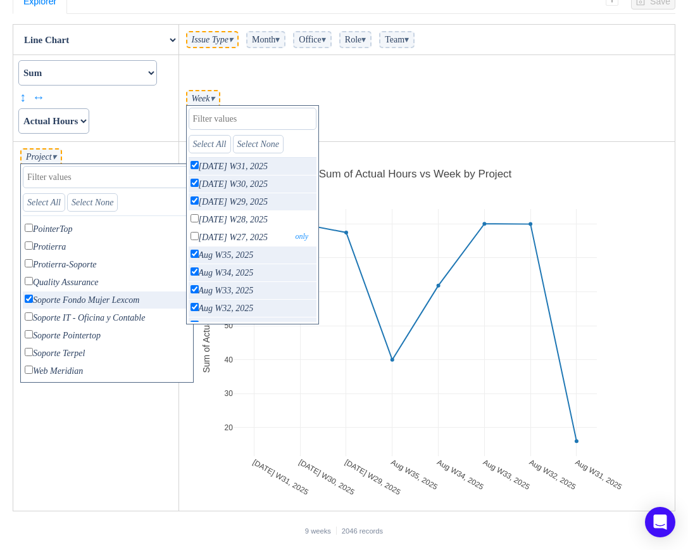
click at [214, 229] on p "[DATE] W27, 2025 only" at bounding box center [253, 237] width 128 height 17
checkbox input "true"
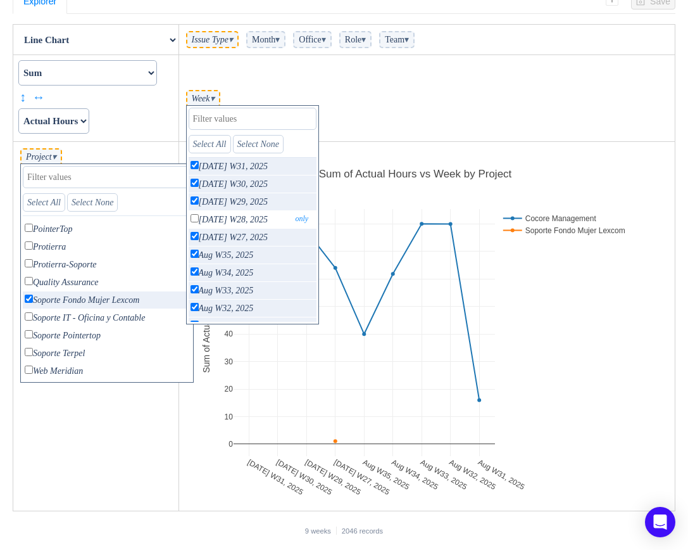
click at [199, 218] on input "checkbox" at bounding box center [195, 218] width 8 height 8
checkbox input "true"
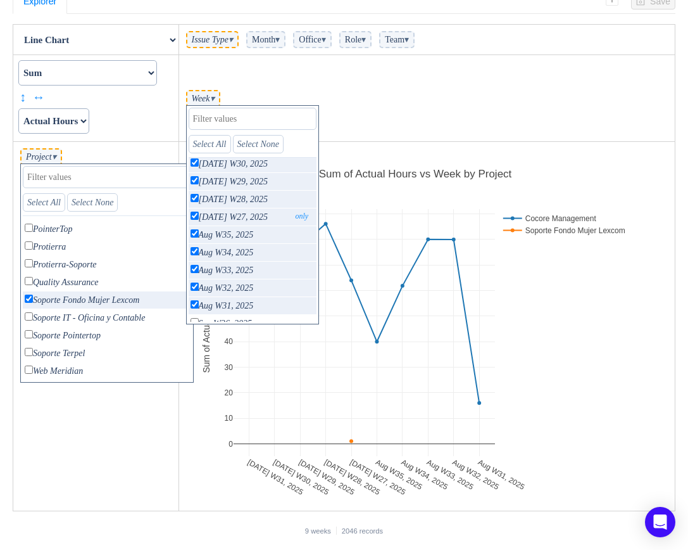
scroll to position [31, 0]
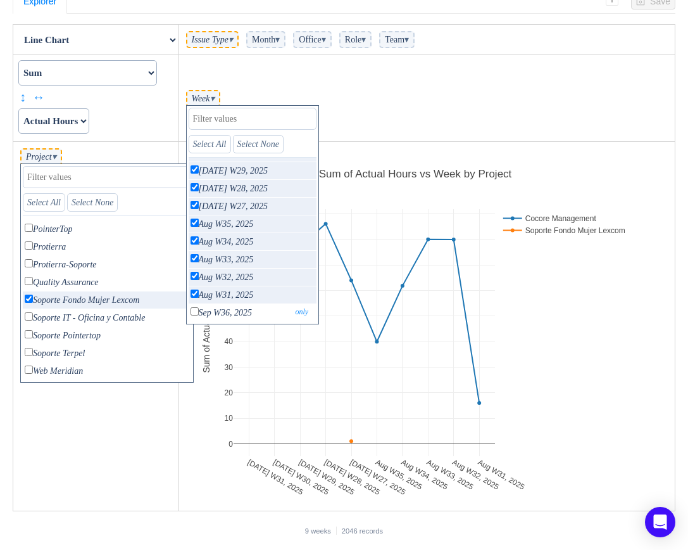
click at [199, 311] on input "checkbox" at bounding box center [195, 311] width 8 height 8
checkbox input "true"
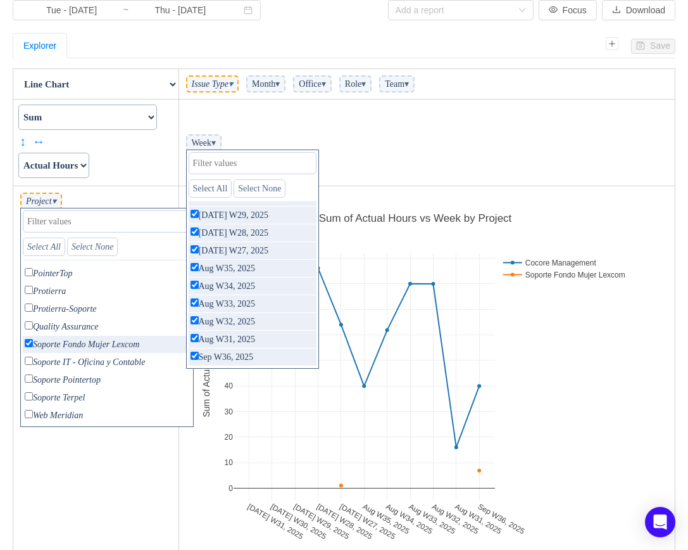
scroll to position [0, 0]
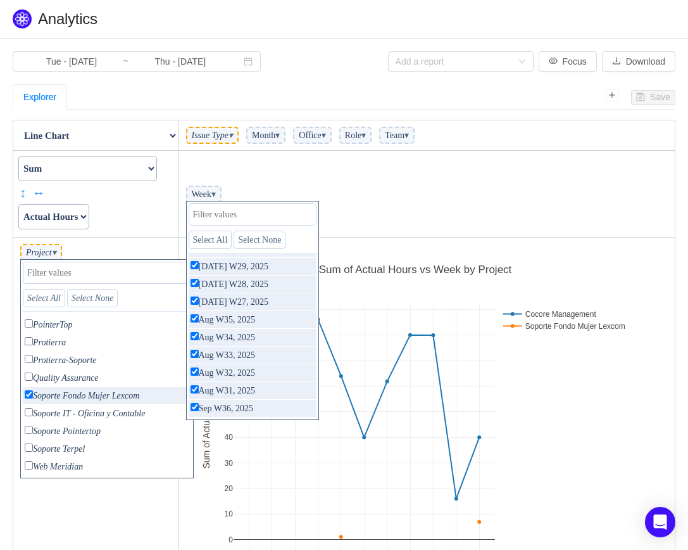
click at [286, 142] on span "Month ▾" at bounding box center [265, 135] width 39 height 17
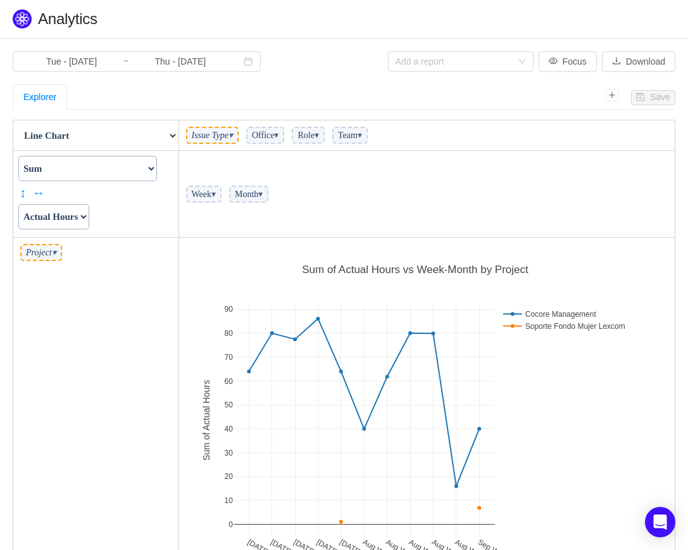
click at [290, 206] on td "Week ▾ Month ▾" at bounding box center [427, 194] width 497 height 87
click at [263, 197] on span "▾" at bounding box center [260, 193] width 4 height 9
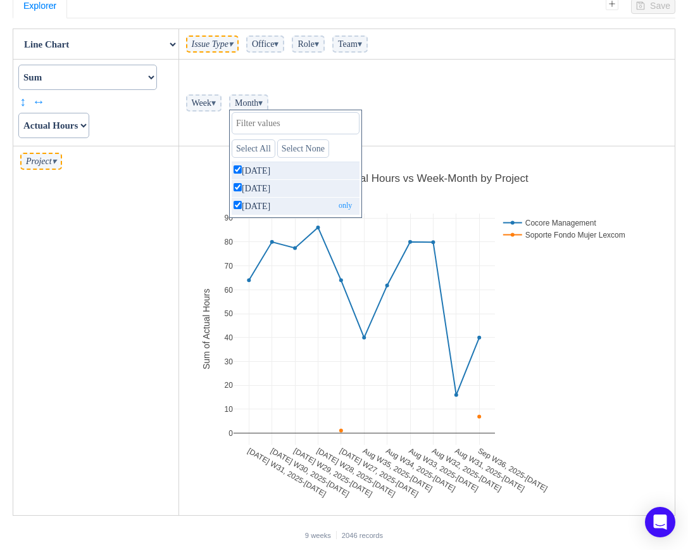
scroll to position [96, 0]
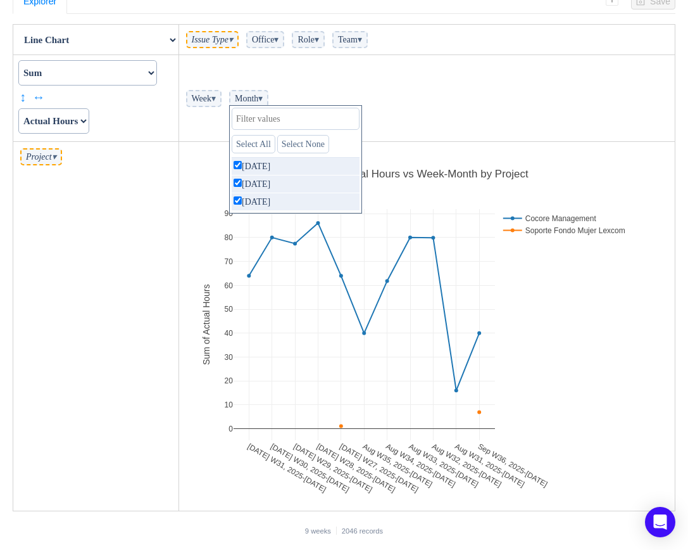
click at [460, 90] on td "Week ▾ Month ▾ Select All Select None [DATE] only [DATE] only [DATE] only" at bounding box center [427, 98] width 497 height 87
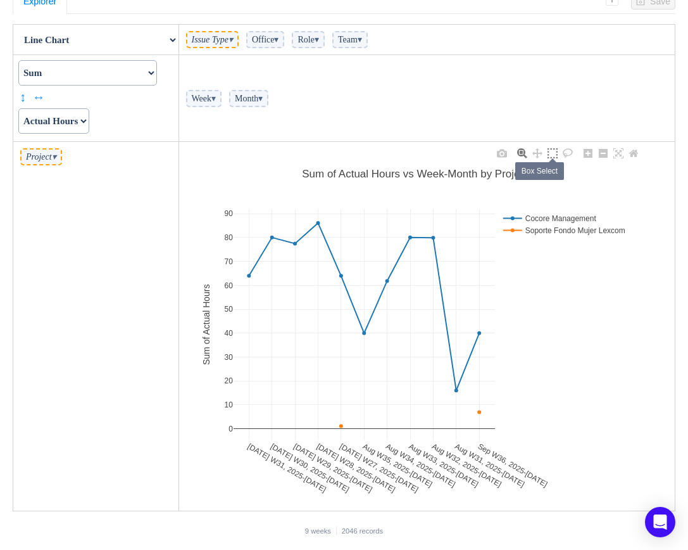
click at [558, 154] on icon at bounding box center [553, 153] width 10 height 10
drag, startPoint x: 222, startPoint y: 193, endPoint x: 452, endPoint y: 285, distance: 248.1
click at [452, 285] on div "[DATE] W31, 2025-[DATE] [DATE] W30, 2025-[DATE] [DATE] W29, 2025-[DATE] [DATE] …" at bounding box center [415, 326] width 465 height 361
drag, startPoint x: 457, startPoint y: 287, endPoint x: 389, endPoint y: 263, distance: 72.7
click at [434, 268] on icon at bounding box center [406, 276] width 61 height 23
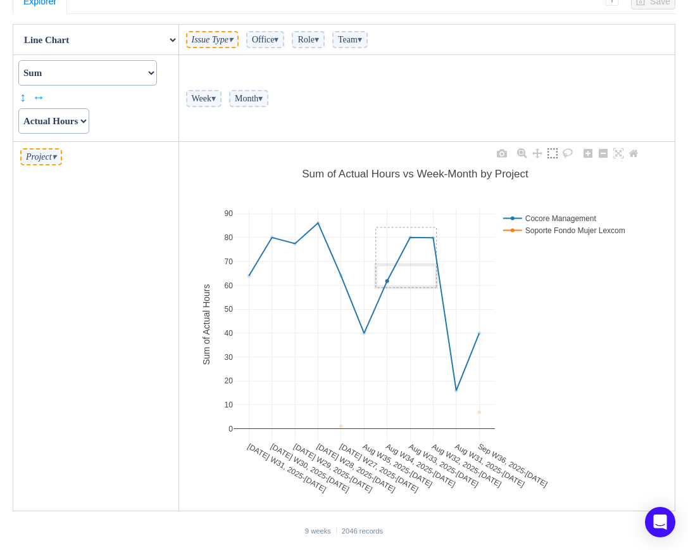
drag, startPoint x: 429, startPoint y: 267, endPoint x: 441, endPoint y: 229, distance: 39.2
click at [543, 148] on icon at bounding box center [537, 153] width 10 height 10
click at [527, 156] on icon at bounding box center [522, 153] width 10 height 10
click at [522, 144] on td "[DATE] W31, 2025-[DATE] [DATE] W30, 2025-[DATE] [DATE] W29, 2025-[DATE] [DATE] …" at bounding box center [427, 326] width 497 height 369
click at [507, 152] on icon at bounding box center [502, 153] width 10 height 10
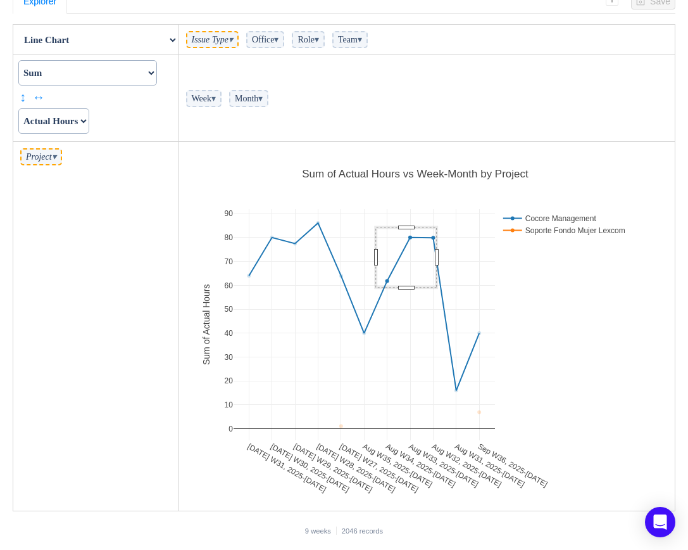
click at [348, 103] on td "Week ▾ Month ▾" at bounding box center [427, 98] width 497 height 87
click at [222, 104] on span "Week ▾" at bounding box center [204, 98] width 36 height 17
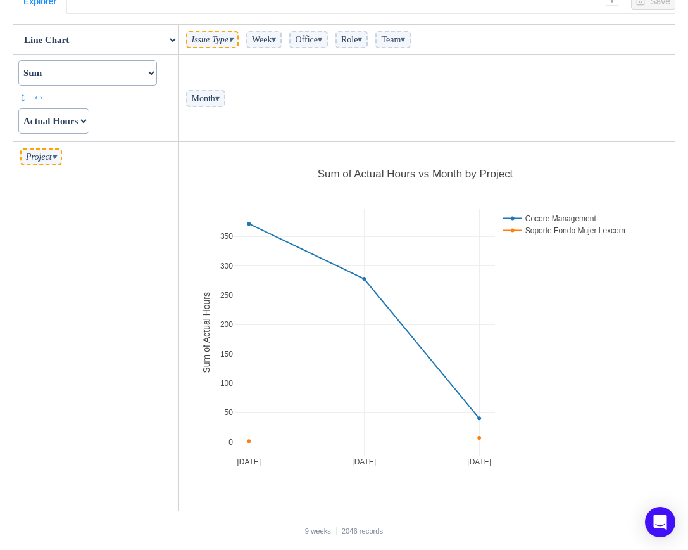
click at [89, 122] on select "Actual Hours Issue Key Issue Type Team Office Role Cycle Time Person Week Month" at bounding box center [53, 120] width 71 height 25
click at [56, 161] on span "▾" at bounding box center [54, 156] width 4 height 9
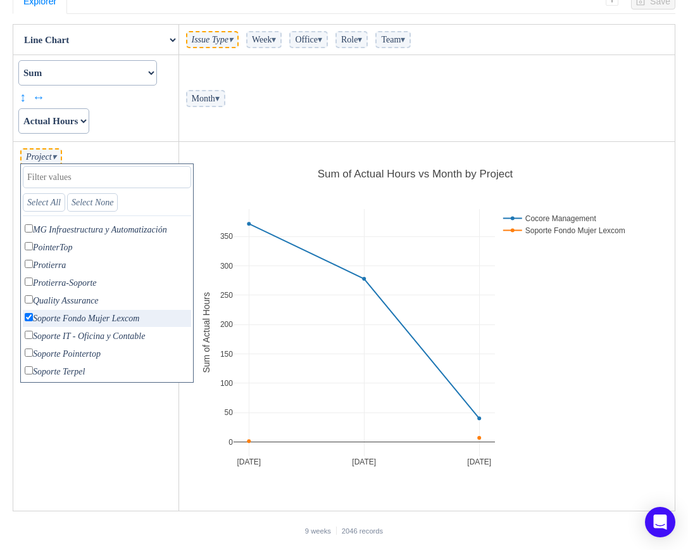
scroll to position [120, 0]
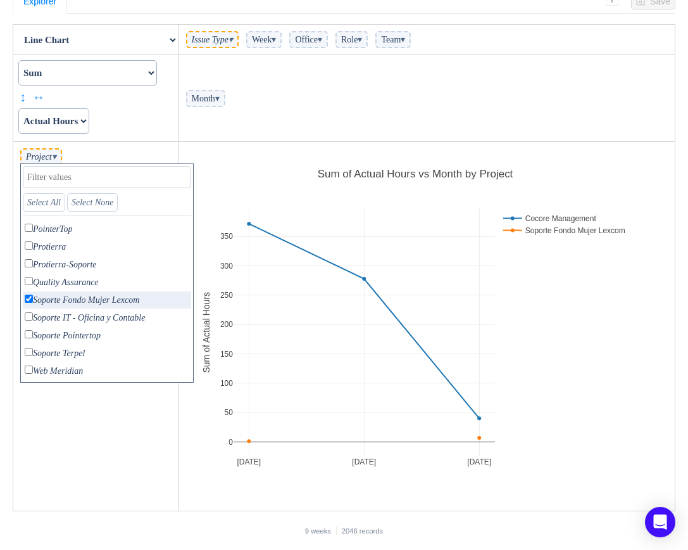
click at [229, 99] on li "Month ▾" at bounding box center [205, 98] width 47 height 23
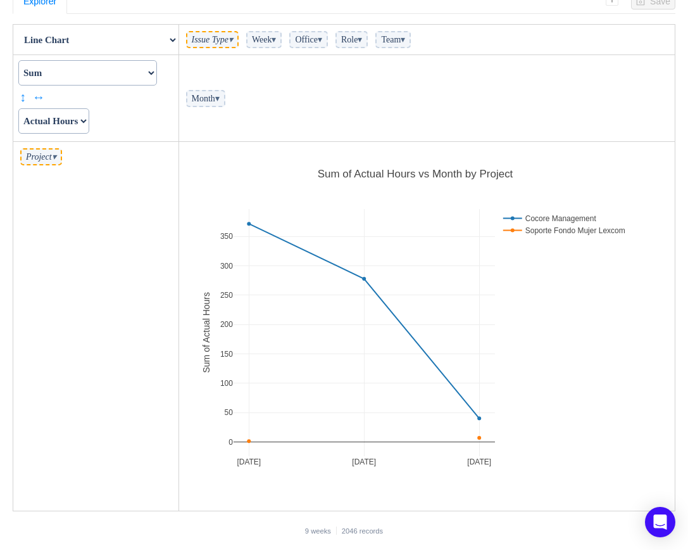
click at [220, 101] on span "▾" at bounding box center [217, 98] width 4 height 9
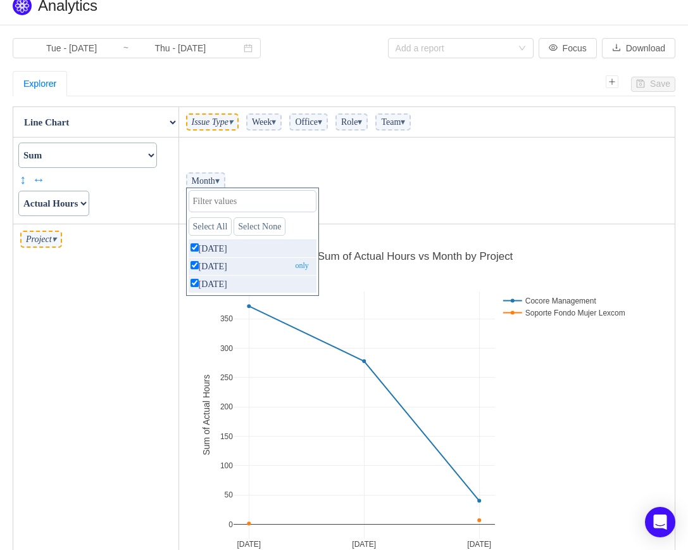
scroll to position [0, 0]
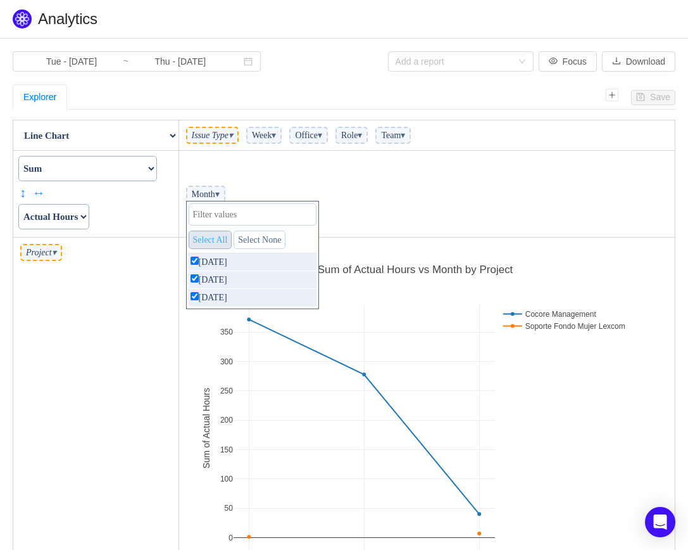
click at [232, 243] on link "Select All" at bounding box center [211, 239] width 44 height 18
click at [410, 206] on td "Month ▾ Select All Select None [DATE] only [DATE] only [DATE] only" at bounding box center [427, 194] width 497 height 87
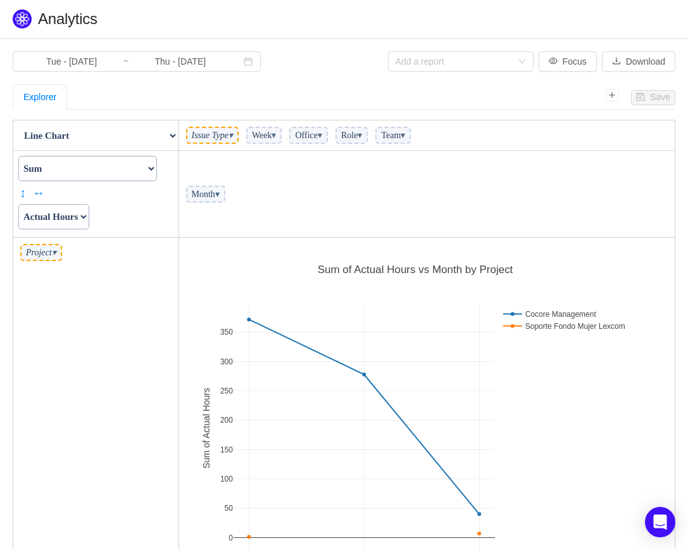
click at [56, 253] on span "▾" at bounding box center [54, 252] width 4 height 9
